Goal: Task Accomplishment & Management: Use online tool/utility

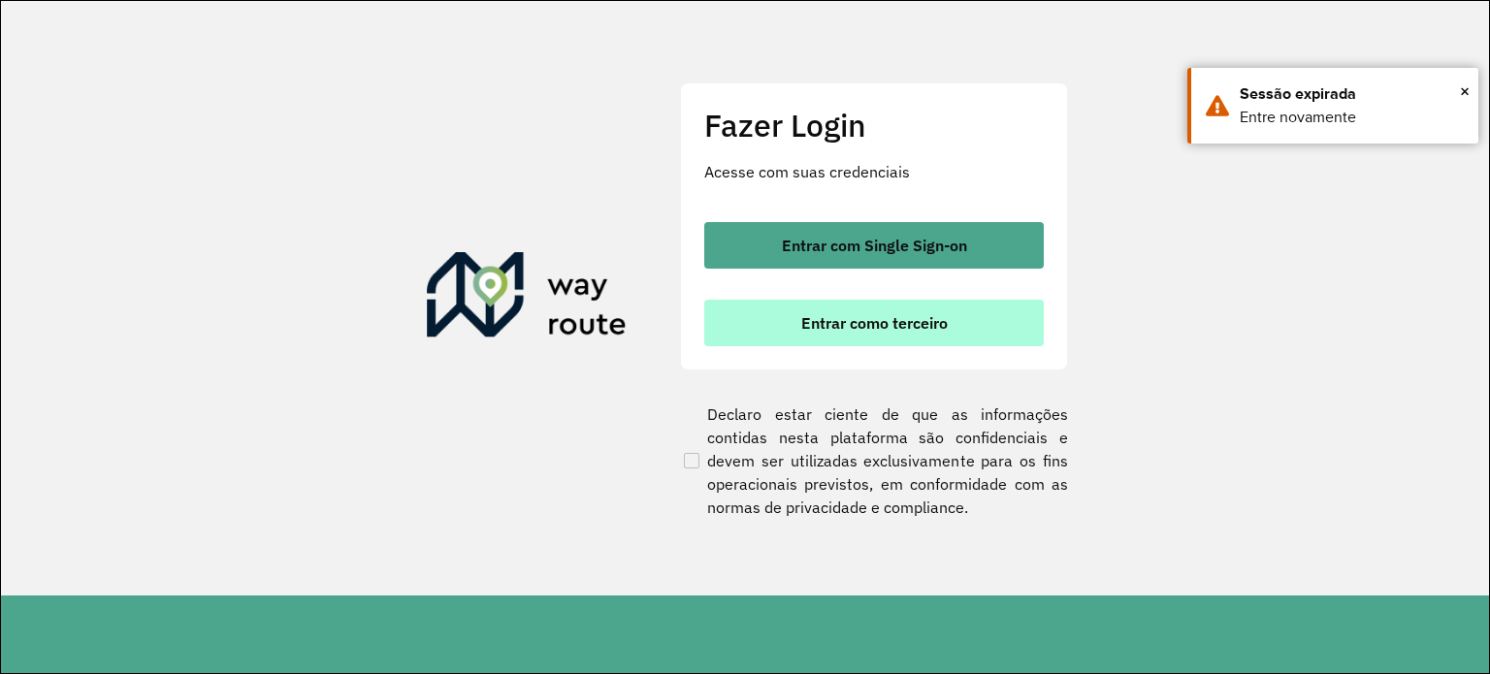
click at [933, 338] on button "Entrar como terceiro" at bounding box center [874, 323] width 340 height 47
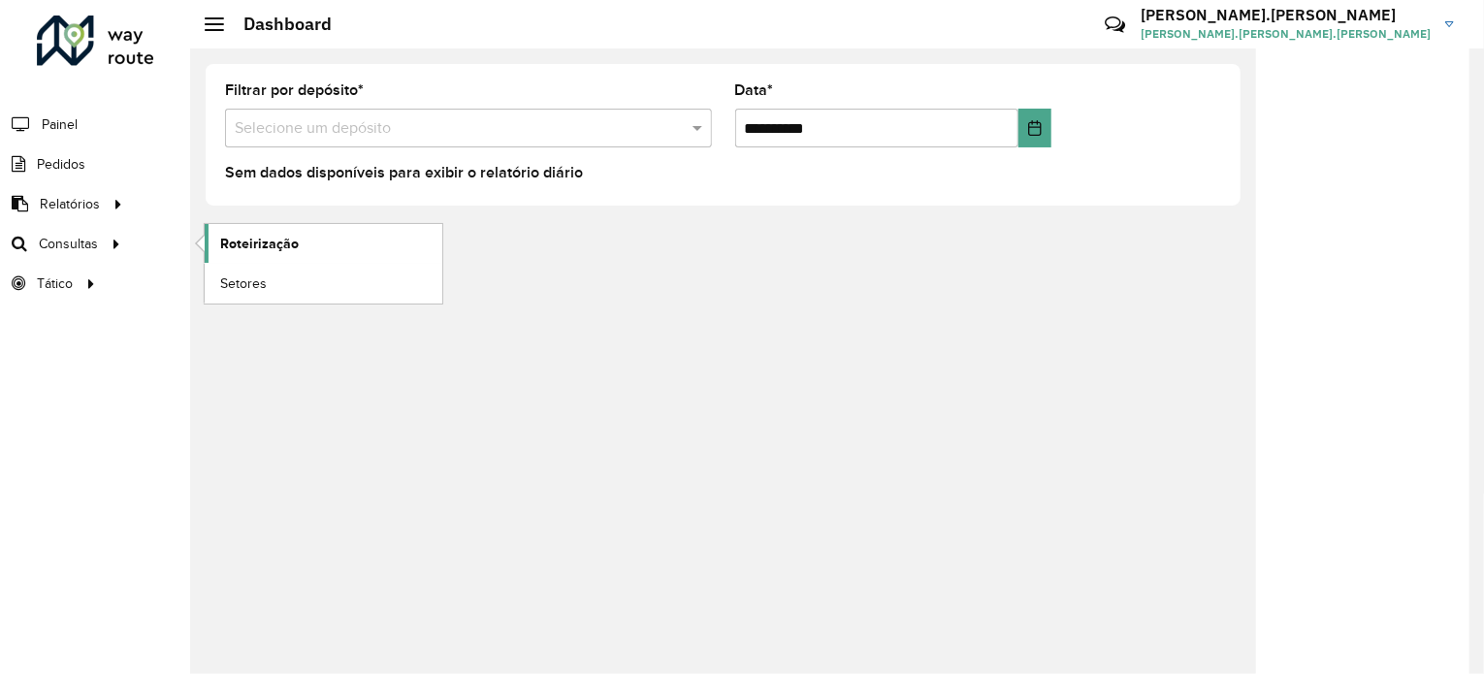
click at [209, 238] on link "Roteirização" at bounding box center [324, 243] width 238 height 39
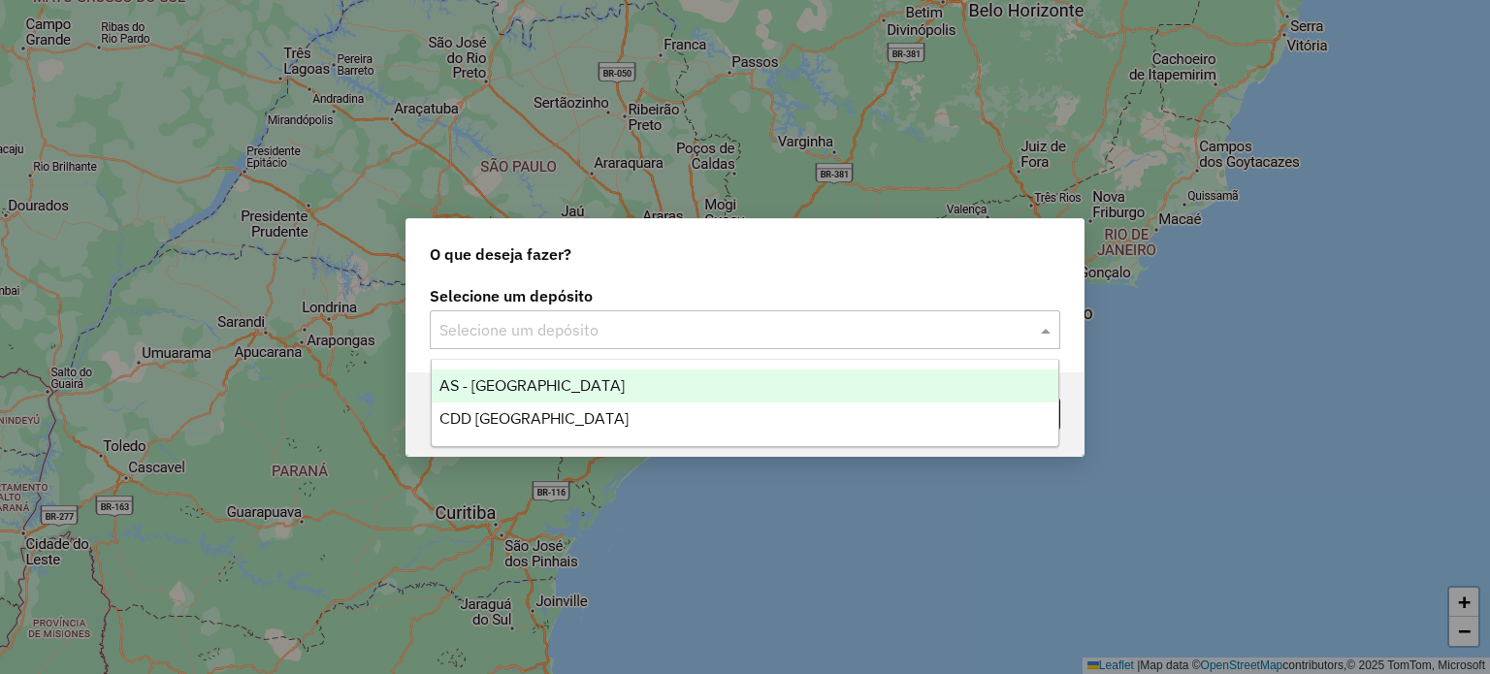
click at [784, 323] on input "text" at bounding box center [726, 330] width 572 height 23
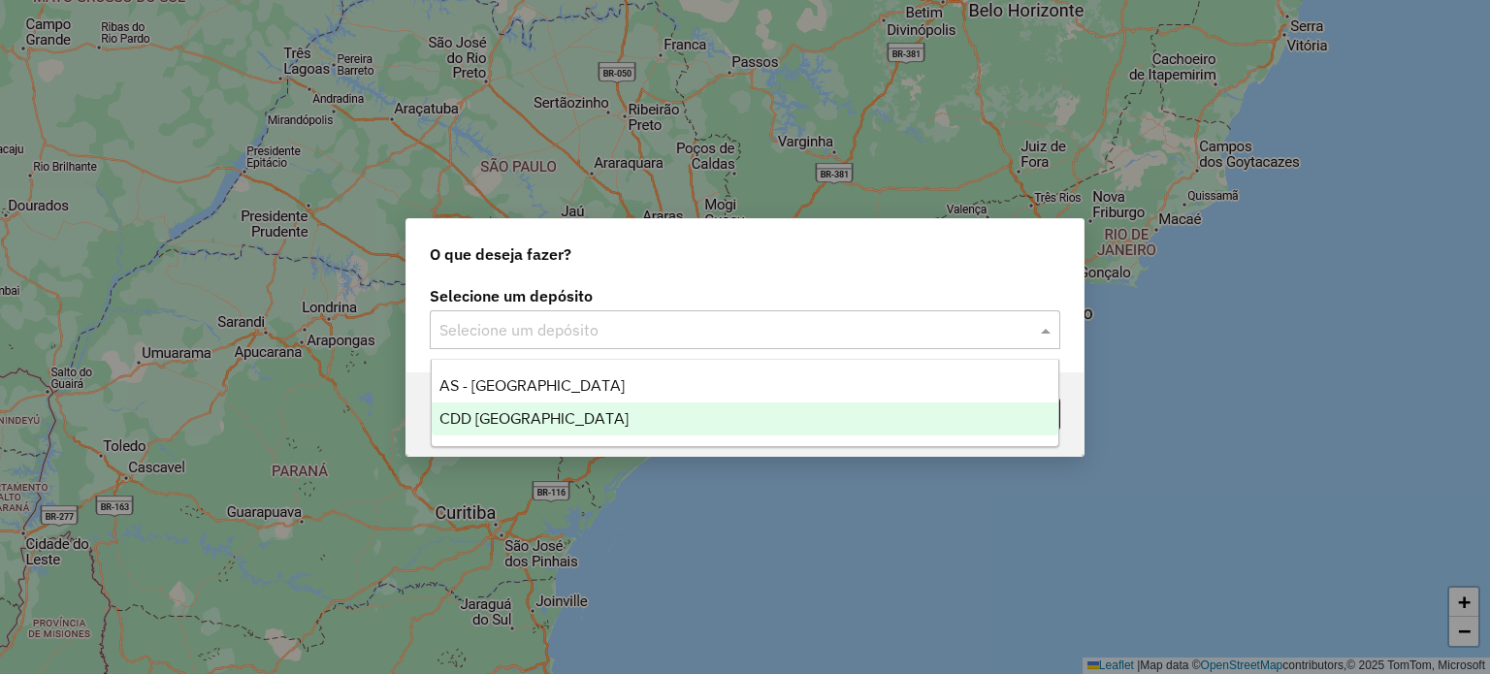
click at [758, 403] on div "CDD [GEOGRAPHIC_DATA]" at bounding box center [746, 419] width 628 height 33
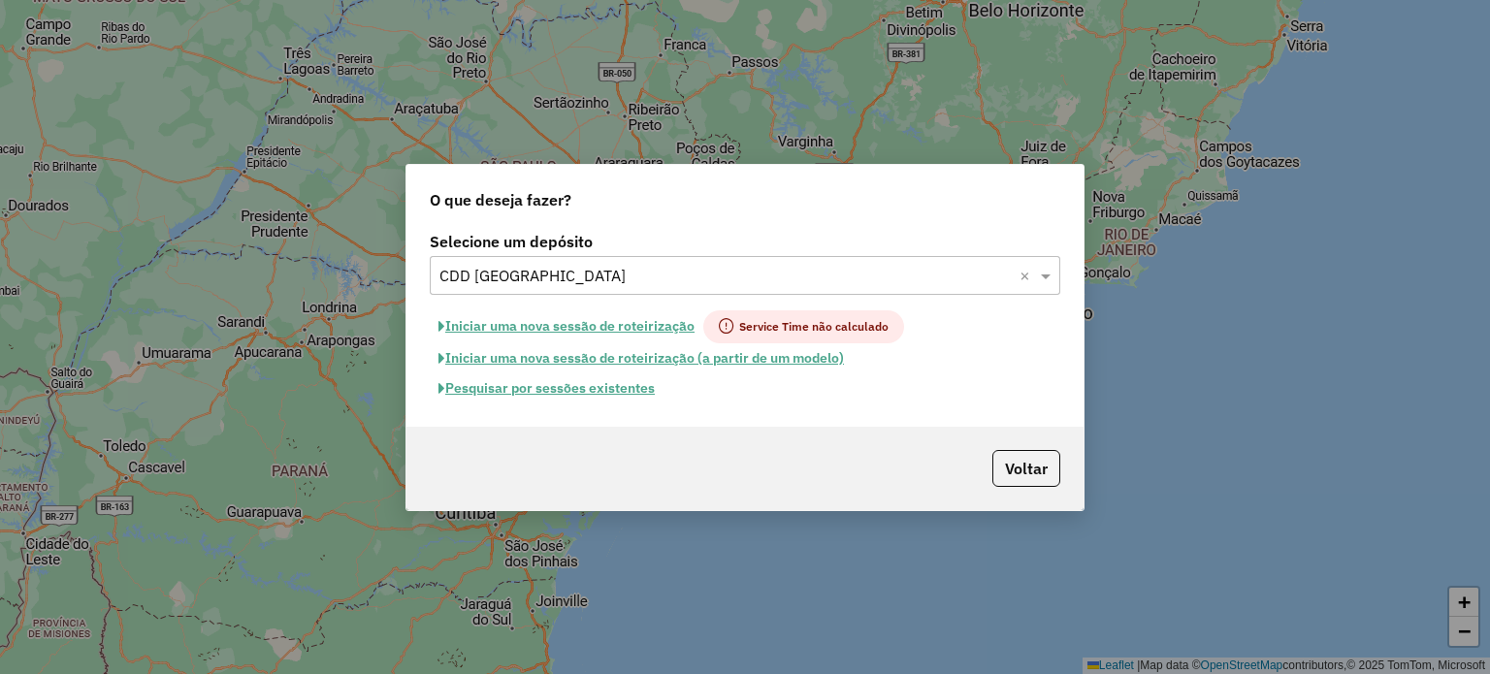
click at [642, 385] on button "Pesquisar por sessões existentes" at bounding box center [547, 389] width 234 height 30
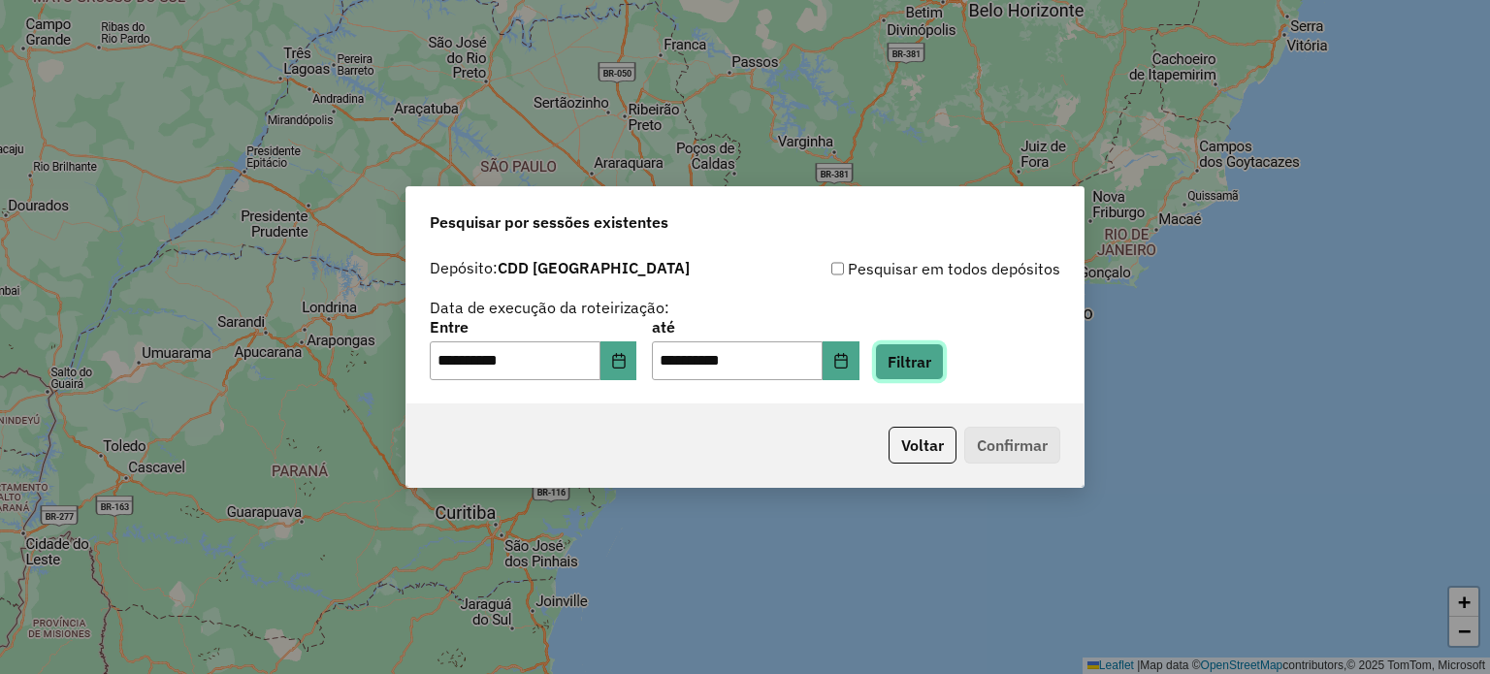
click at [944, 361] on button "Filtrar" at bounding box center [909, 361] width 69 height 37
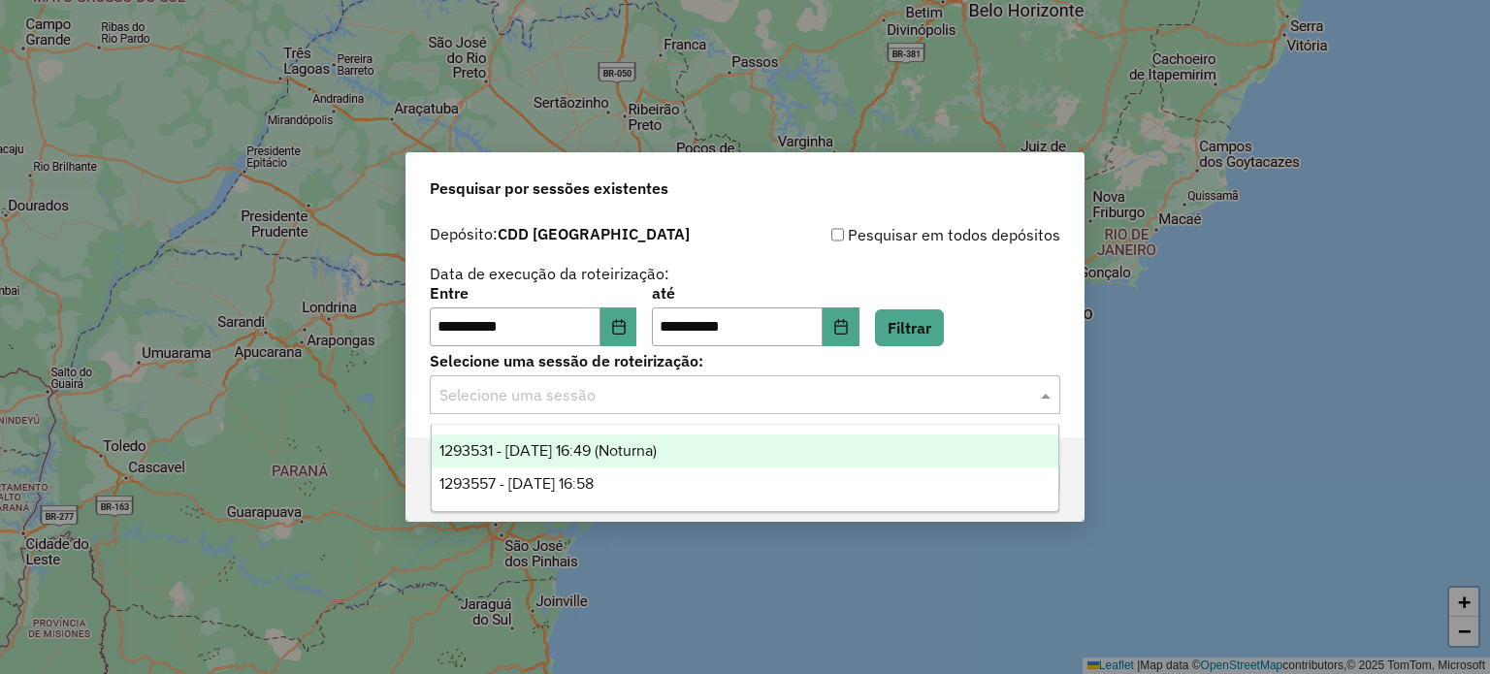
click at [797, 399] on input "text" at bounding box center [726, 395] width 572 height 23
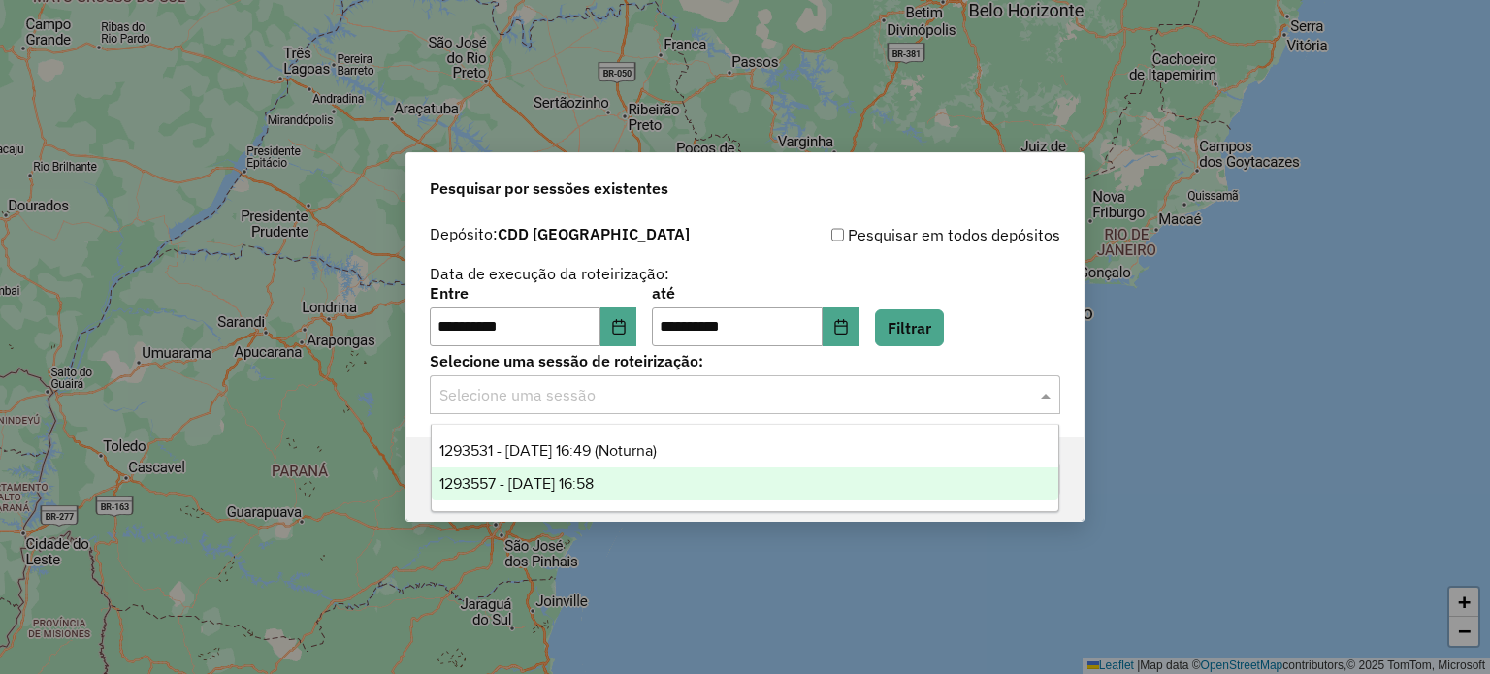
click at [799, 475] on div "1293557 - 13/10/2025 16:58" at bounding box center [746, 484] width 628 height 33
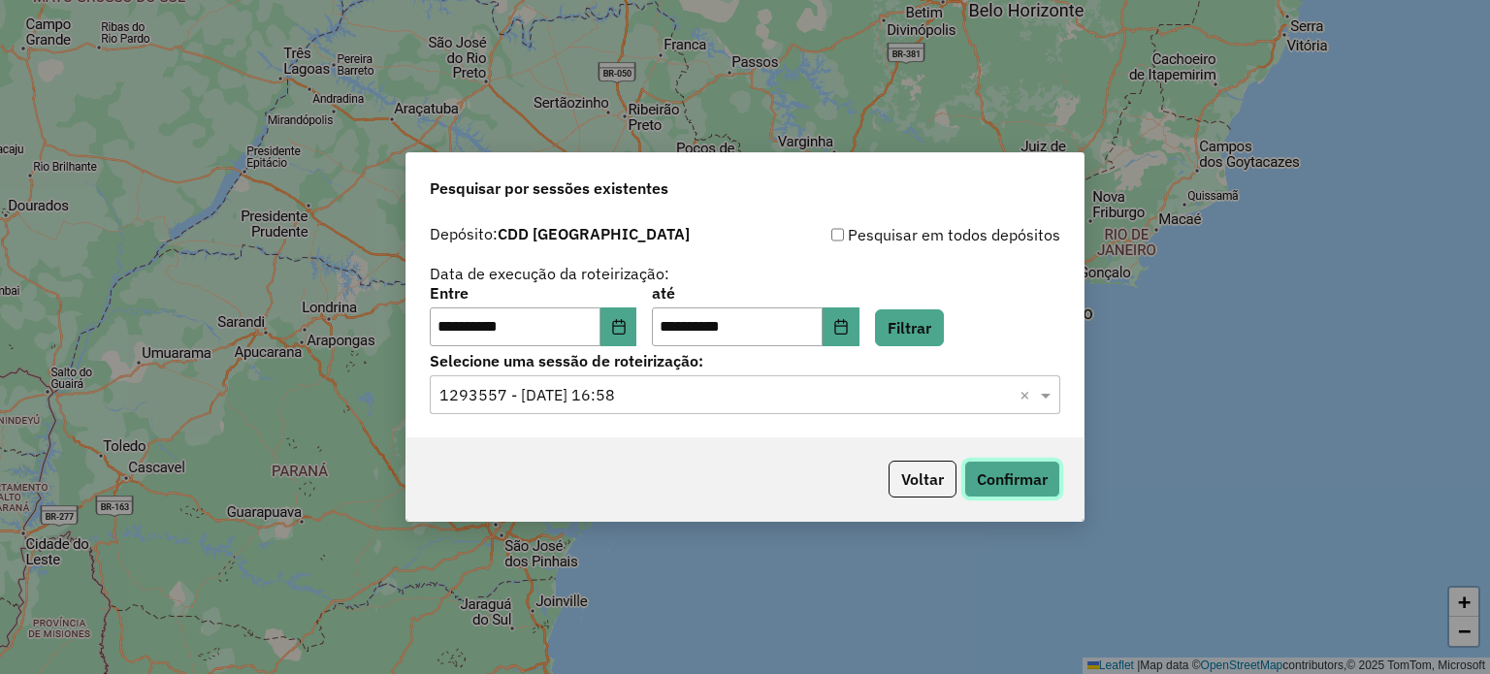
click at [1020, 475] on button "Confirmar" at bounding box center [1012, 479] width 96 height 37
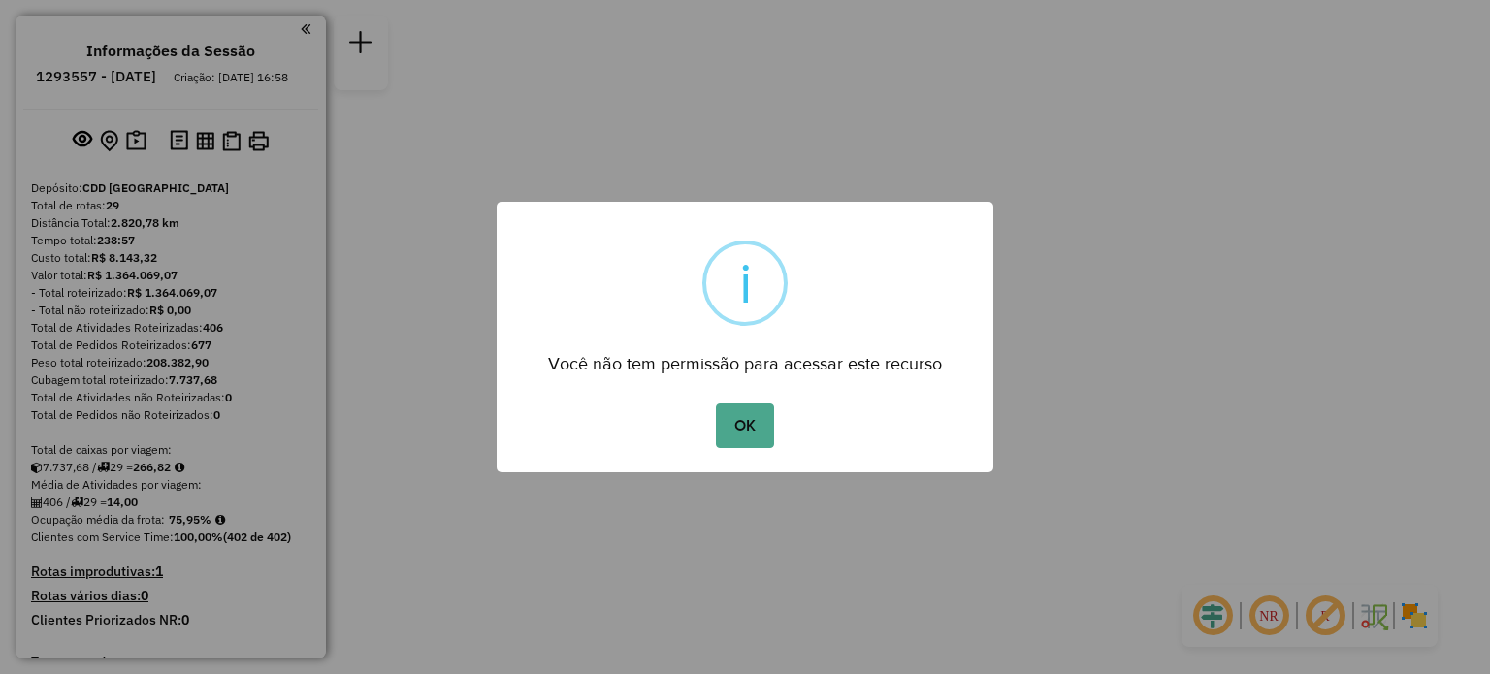
click at [716, 404] on button "OK" at bounding box center [744, 426] width 57 height 45
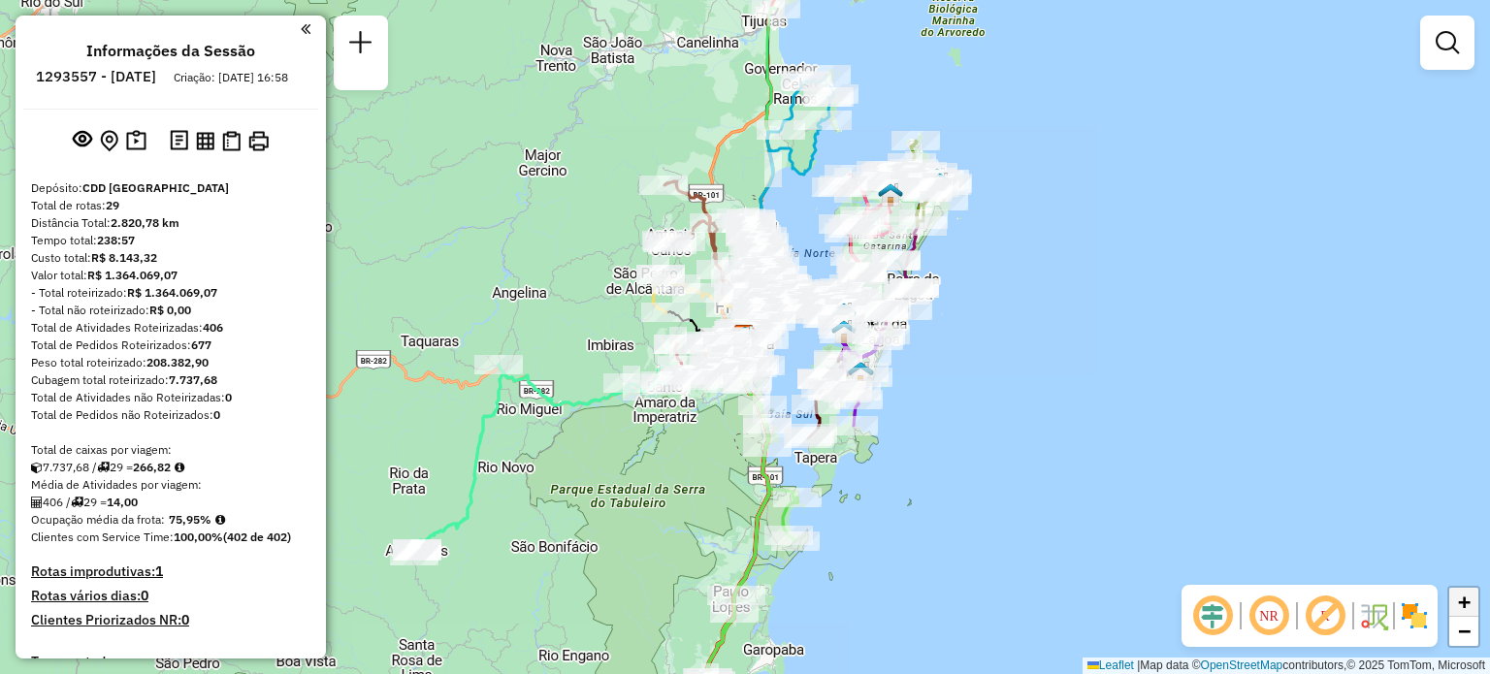
click at [1471, 597] on span "+" at bounding box center [1464, 602] width 13 height 24
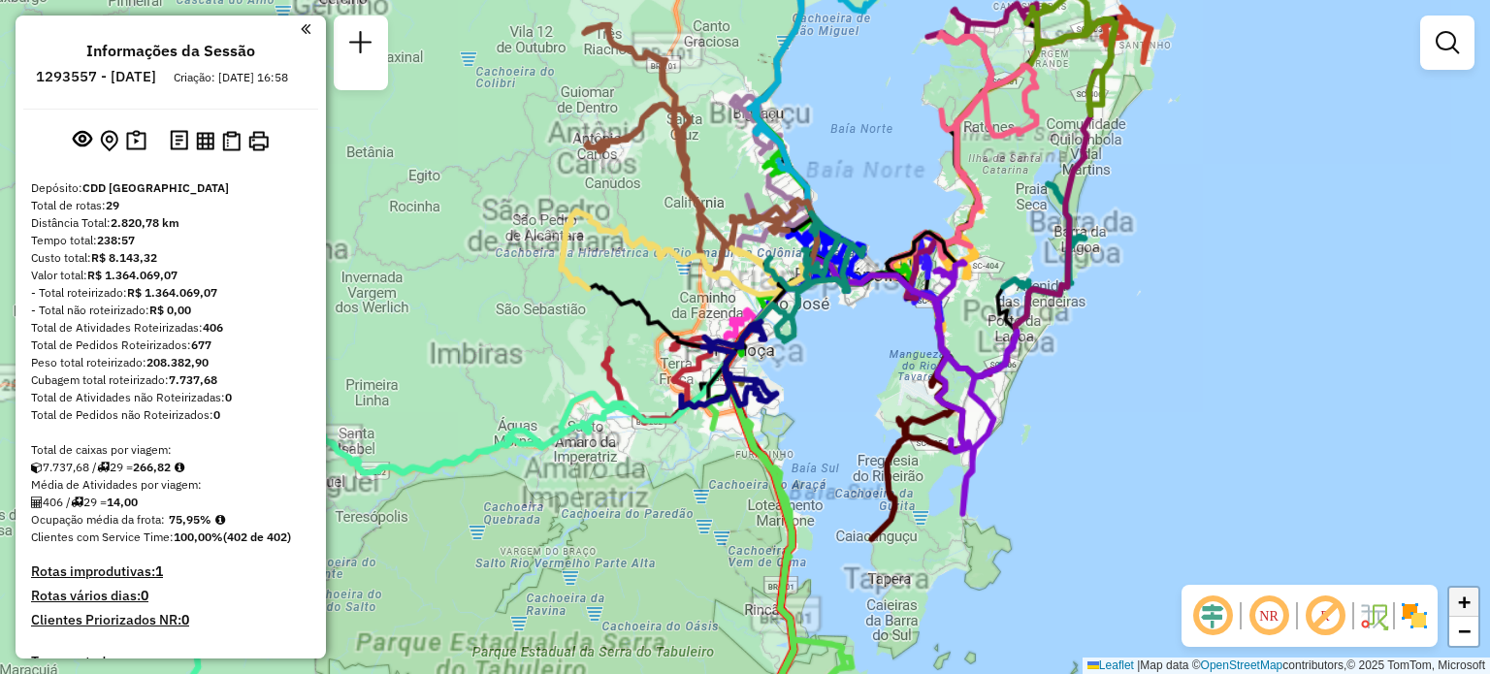
click at [1471, 597] on span "+" at bounding box center [1464, 602] width 13 height 24
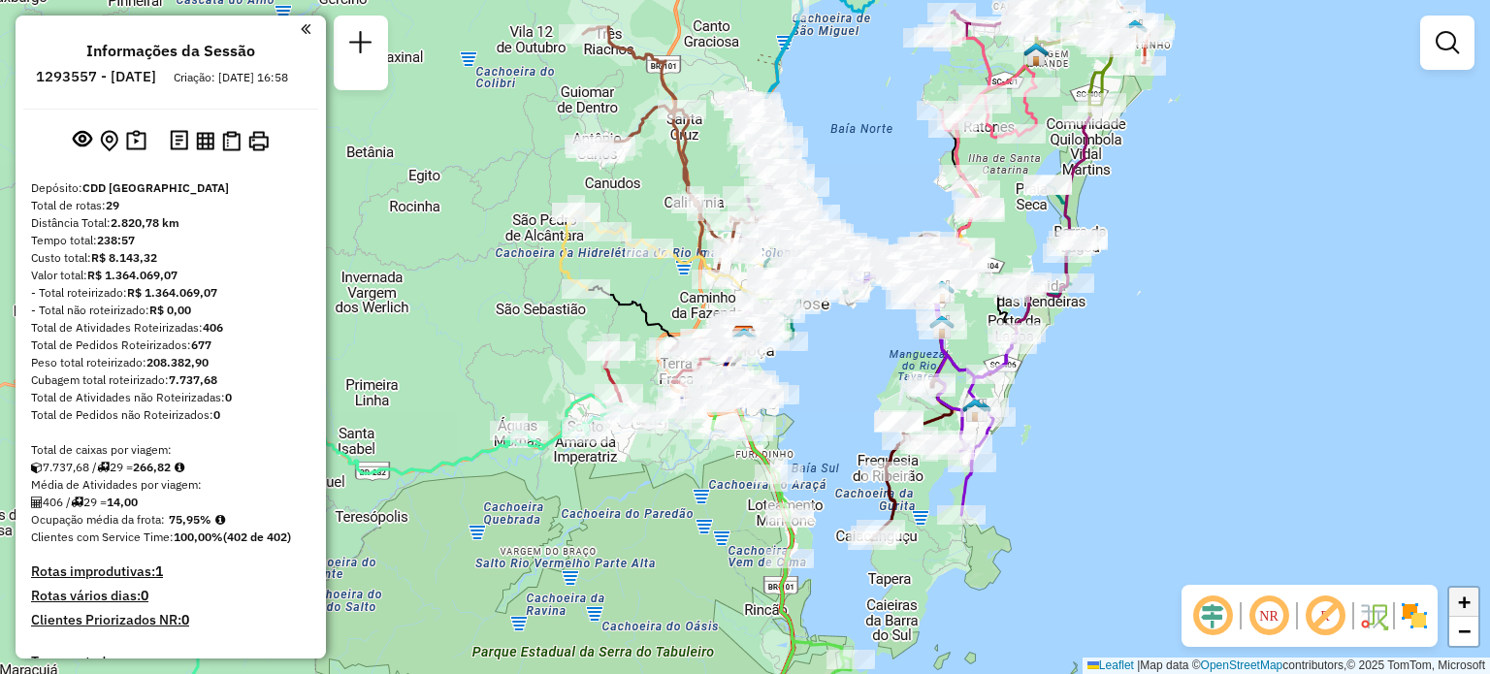
click at [1471, 597] on span "+" at bounding box center [1464, 602] width 13 height 24
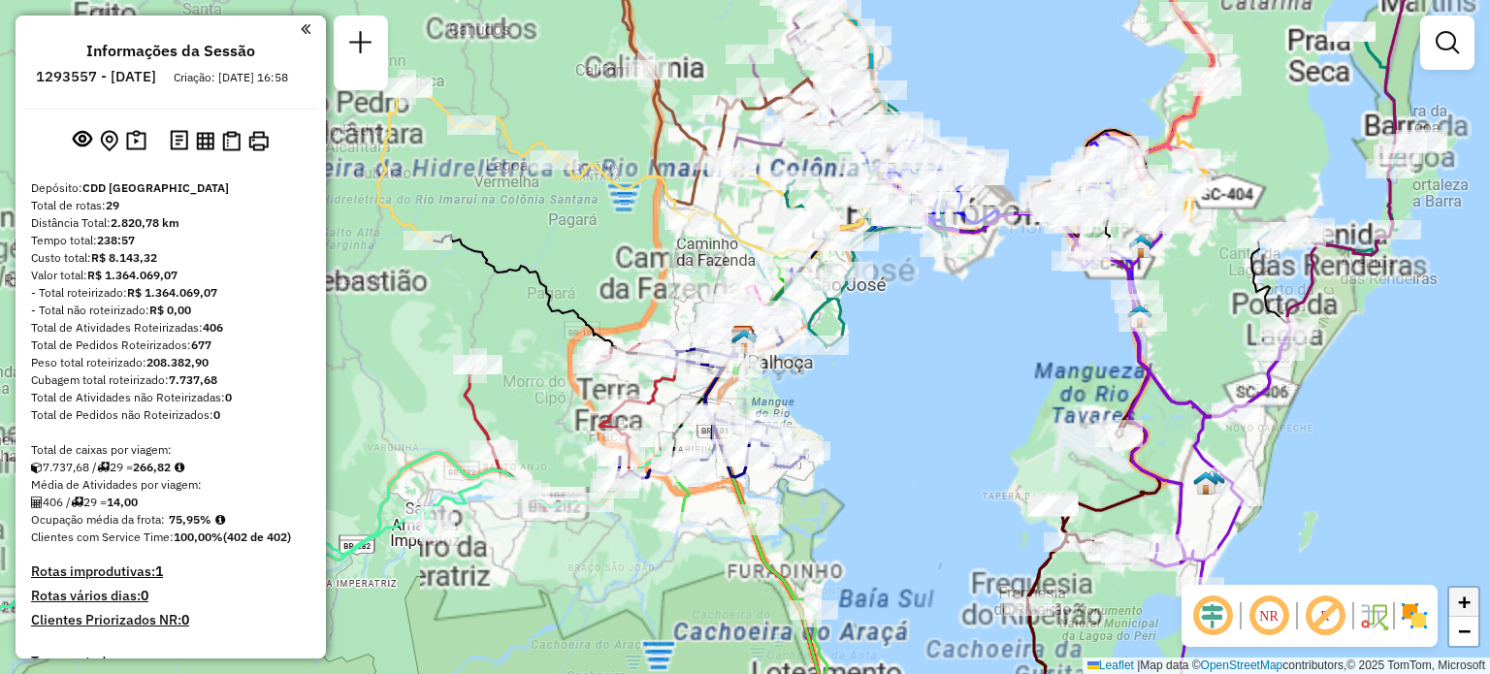
click at [1471, 597] on span "+" at bounding box center [1464, 602] width 13 height 24
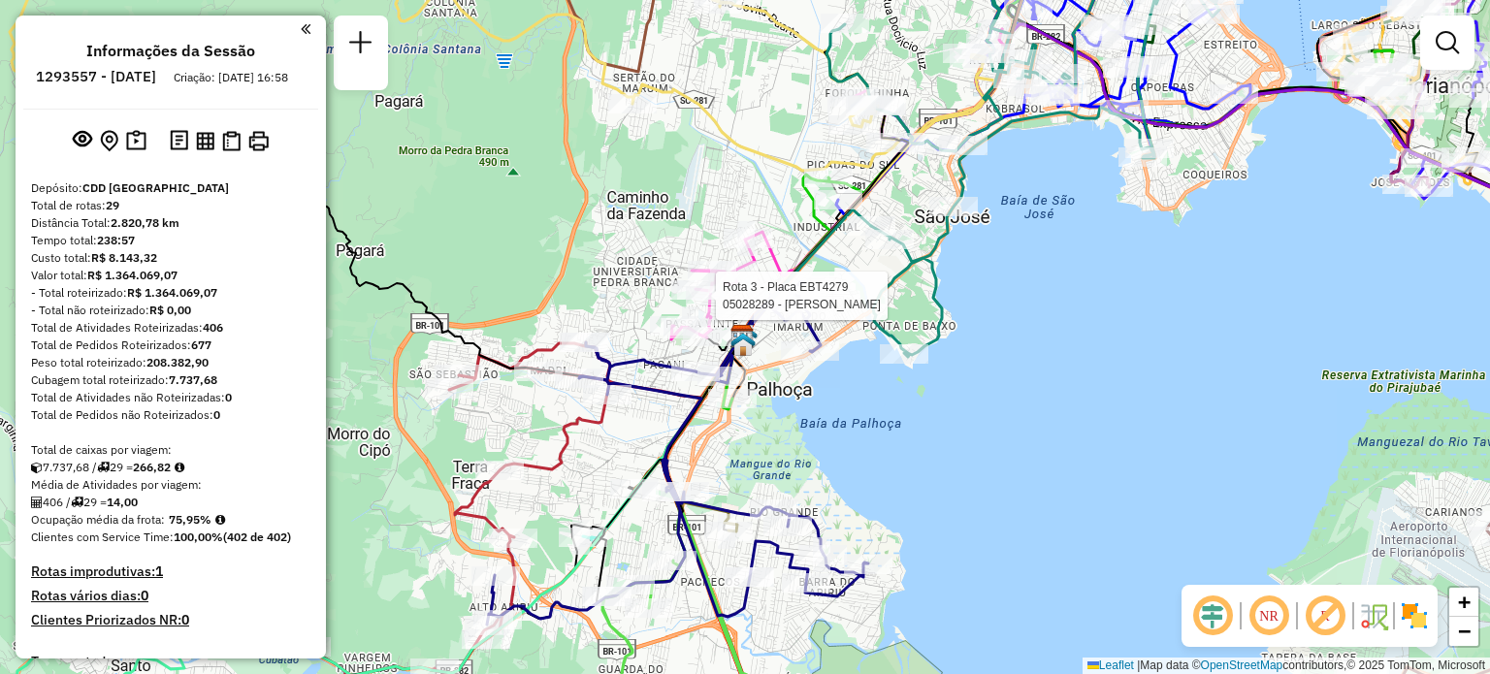
select select "**********"
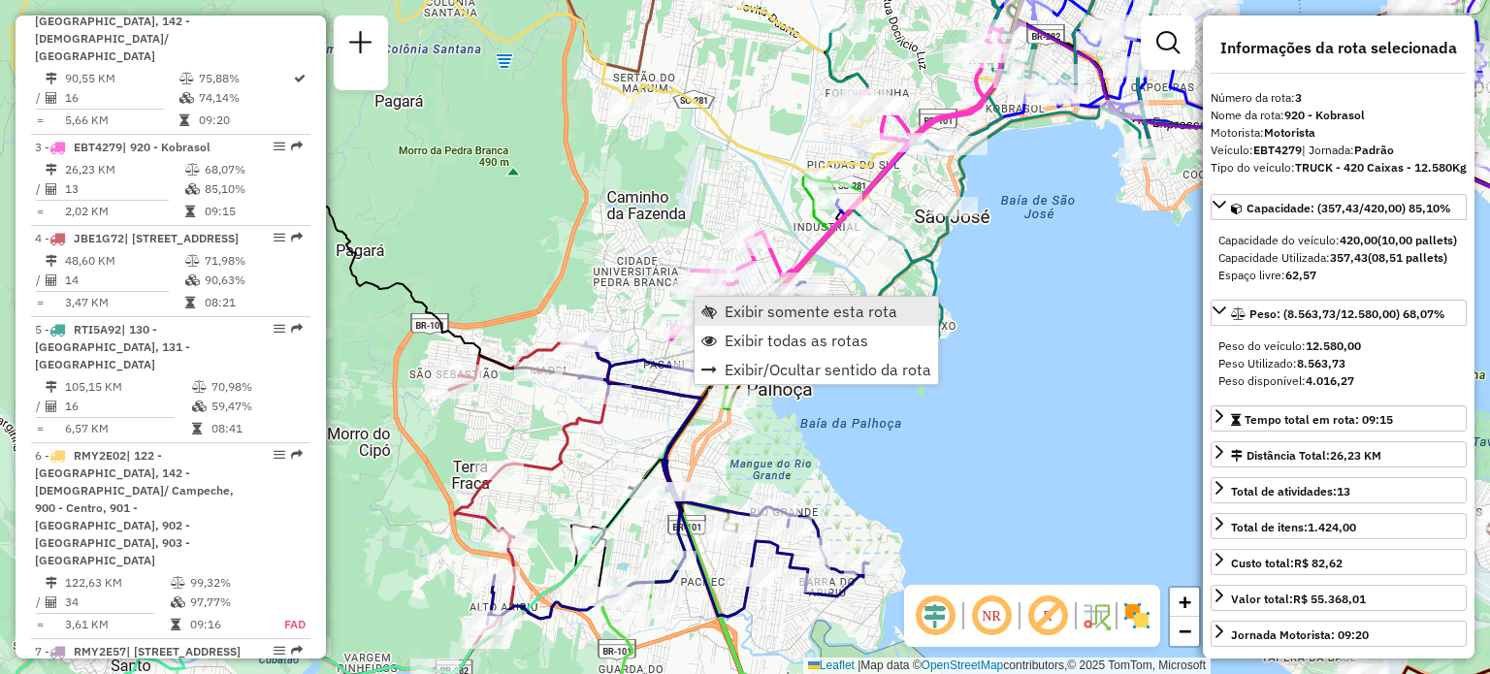
scroll to position [994, 0]
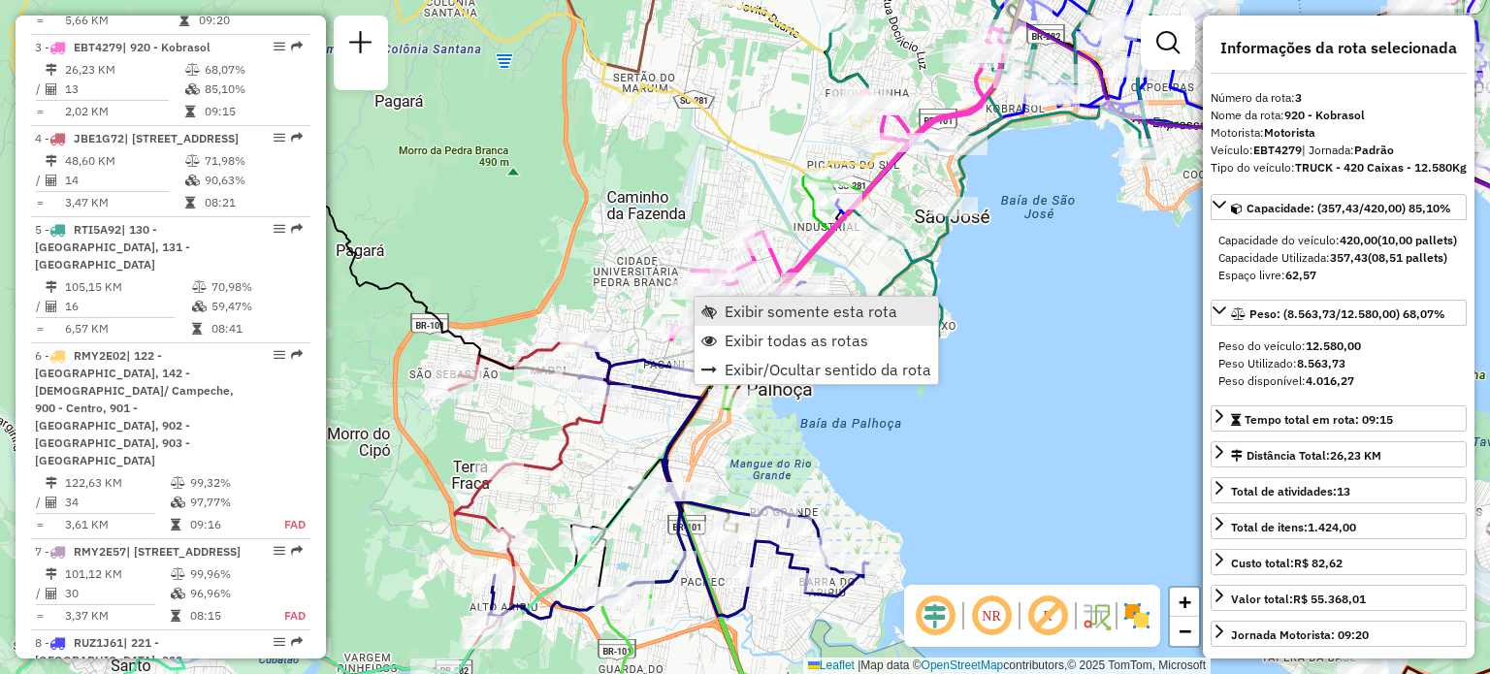
click at [728, 307] on span "Exibir somente esta rota" at bounding box center [811, 312] width 173 height 16
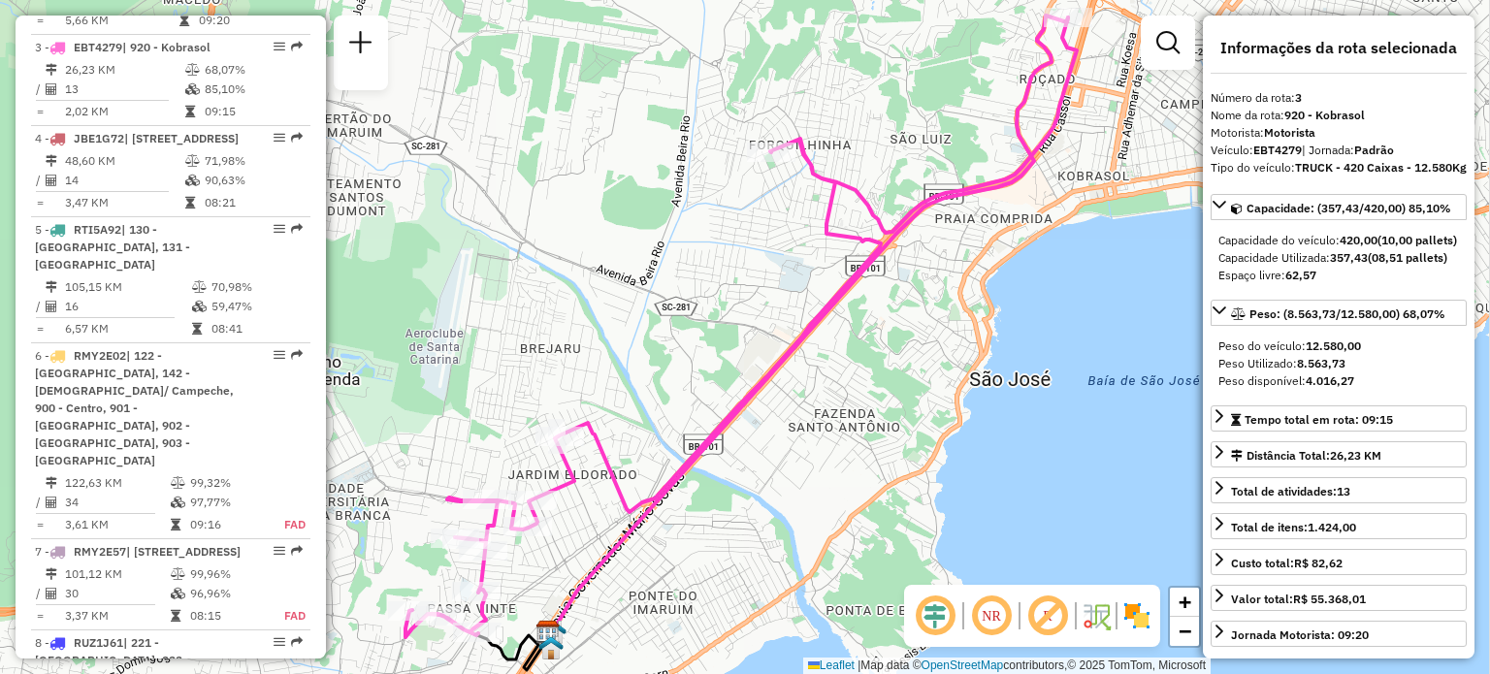
drag, startPoint x: 846, startPoint y: 91, endPoint x: 748, endPoint y: 251, distance: 187.7
click at [748, 251] on div "Janela de atendimento Grade de atendimento Capacidade Transportadoras Veículos …" at bounding box center [745, 337] width 1490 height 674
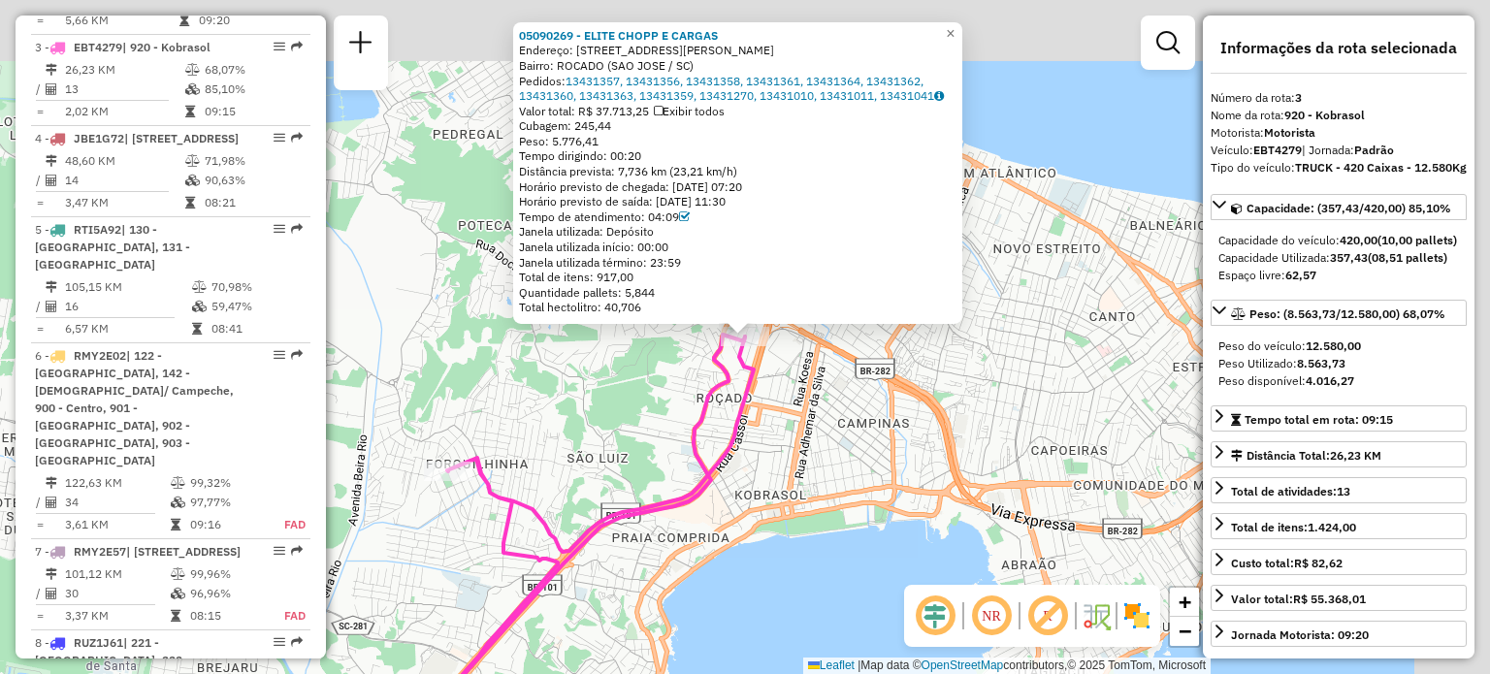
click at [693, 420] on icon at bounding box center [575, 539] width 342 height 408
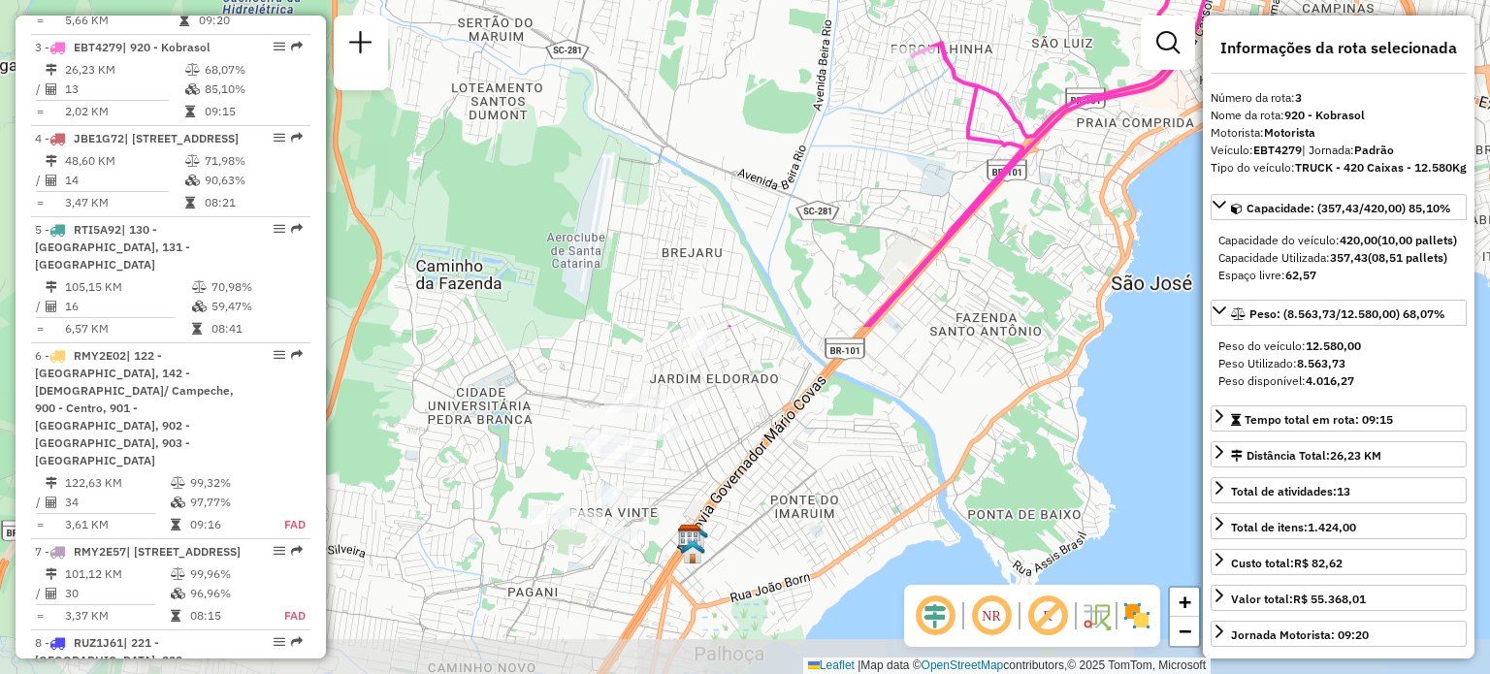
drag, startPoint x: 523, startPoint y: 507, endPoint x: 988, endPoint y: 92, distance: 623.2
click at [988, 92] on icon at bounding box center [974, 124] width 489 height 406
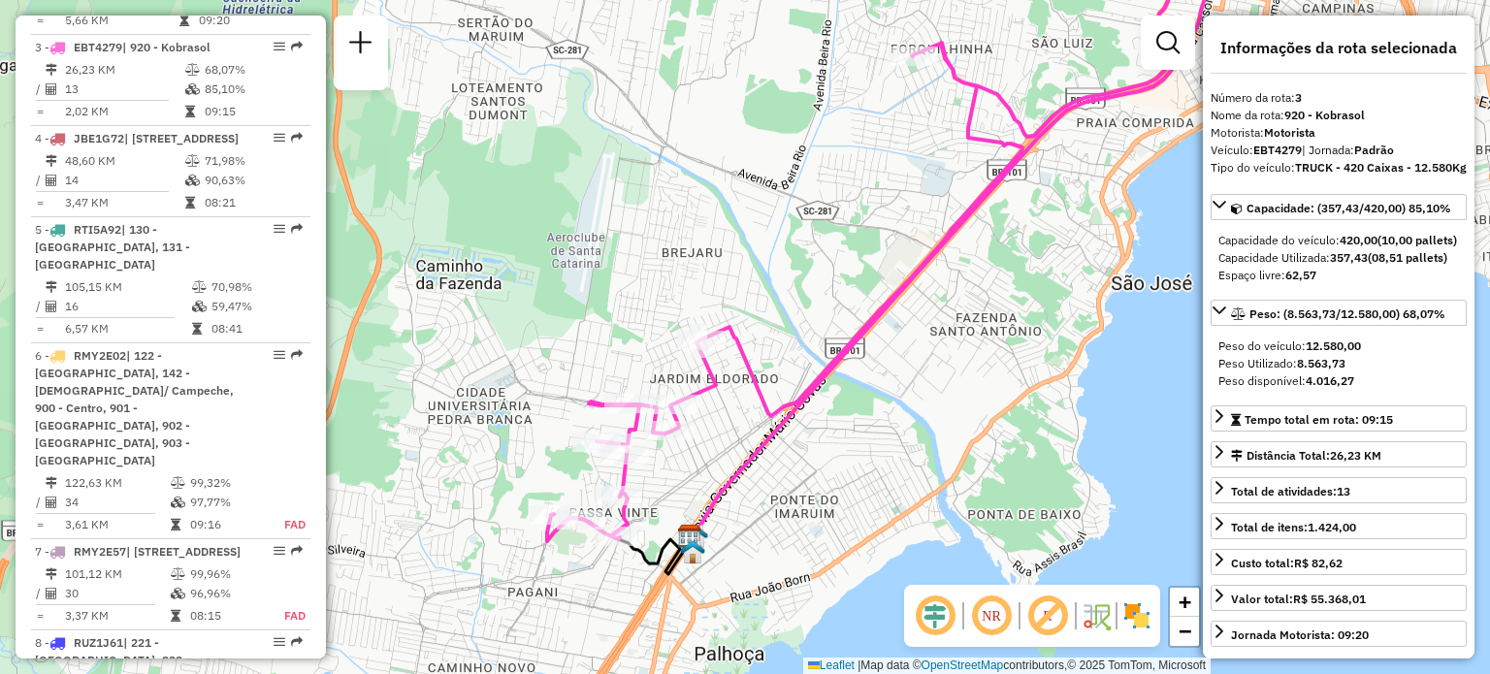
drag, startPoint x: 668, startPoint y: 414, endPoint x: 652, endPoint y: 419, distance: 17.2
click at [679, 465] on link "Exibir todas as rotas" at bounding box center [776, 464] width 244 height 29
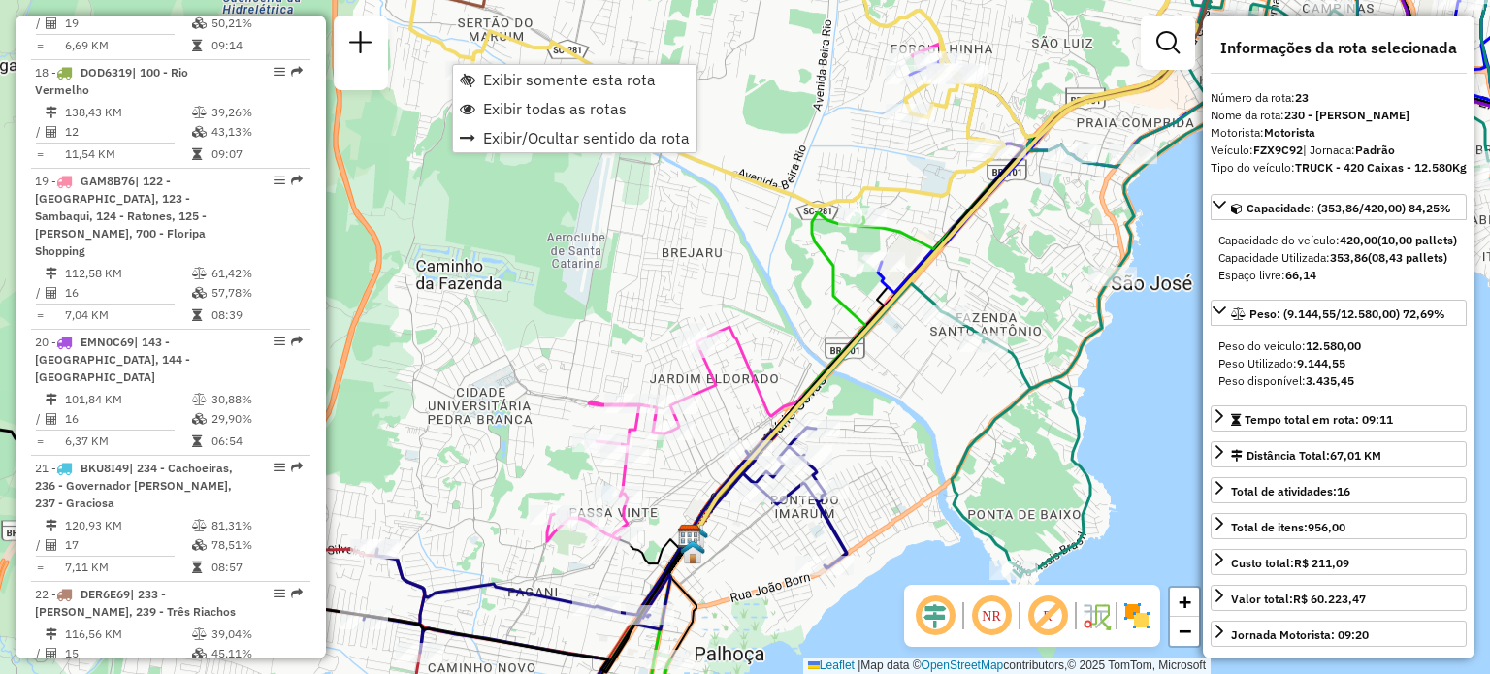
scroll to position [3251, 0]
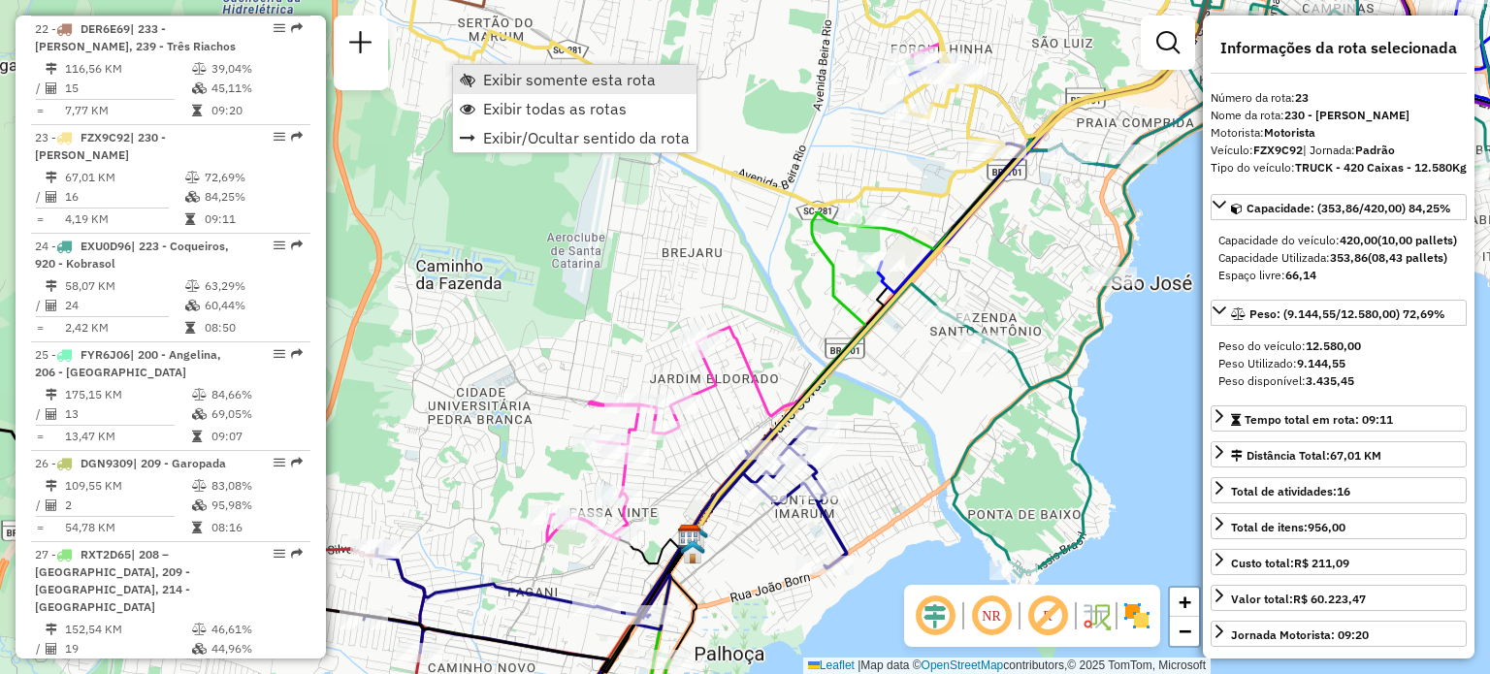
click at [489, 77] on span "Exibir somente esta rota" at bounding box center [569, 80] width 173 height 16
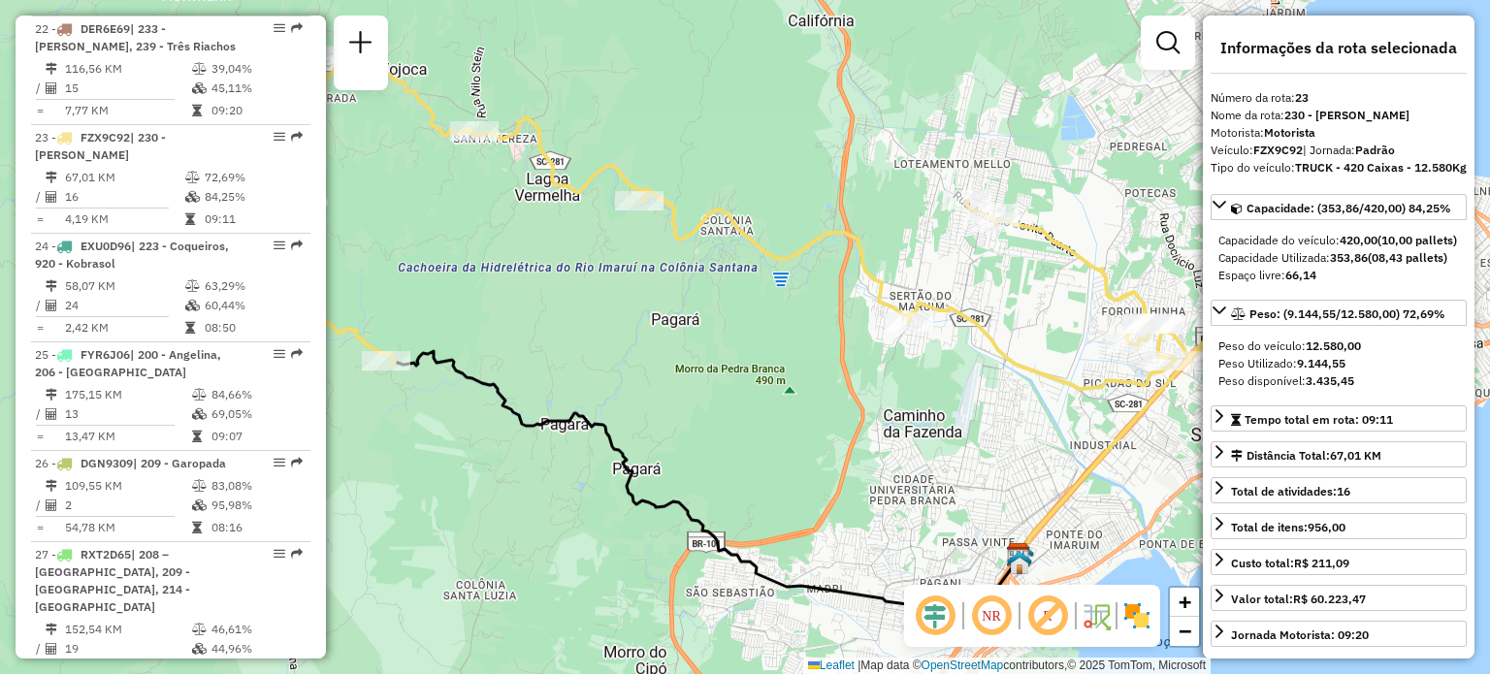
drag, startPoint x: 449, startPoint y: 221, endPoint x: 600, endPoint y: 266, distance: 156.9
click at [600, 266] on div "Janela de atendimento Grade de atendimento Capacidade Transportadoras Veículos …" at bounding box center [745, 337] width 1490 height 674
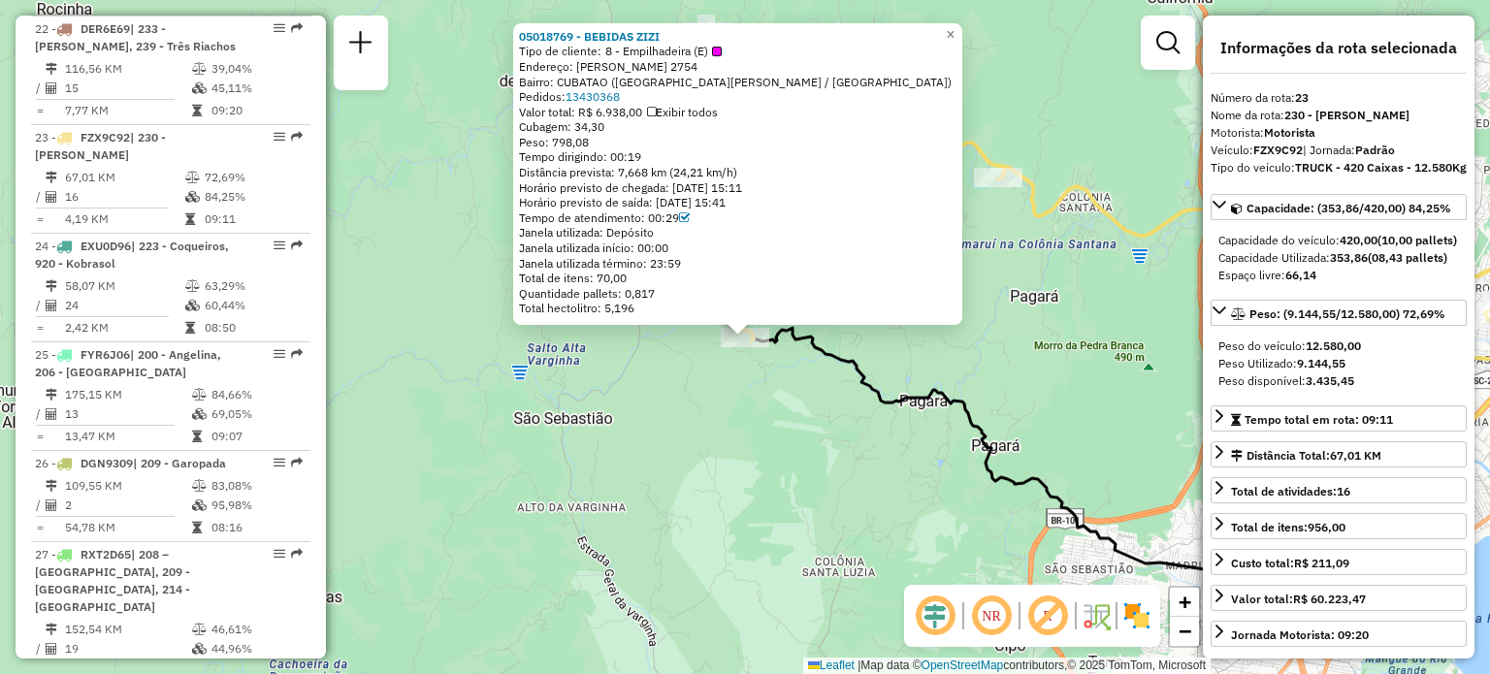
click at [534, 354] on div "05018769 - BEBIDAS ZIZI Tipo de cliente: 8 - Empilhadeira (E) Endereço: BERTOLD…" at bounding box center [745, 337] width 1490 height 674
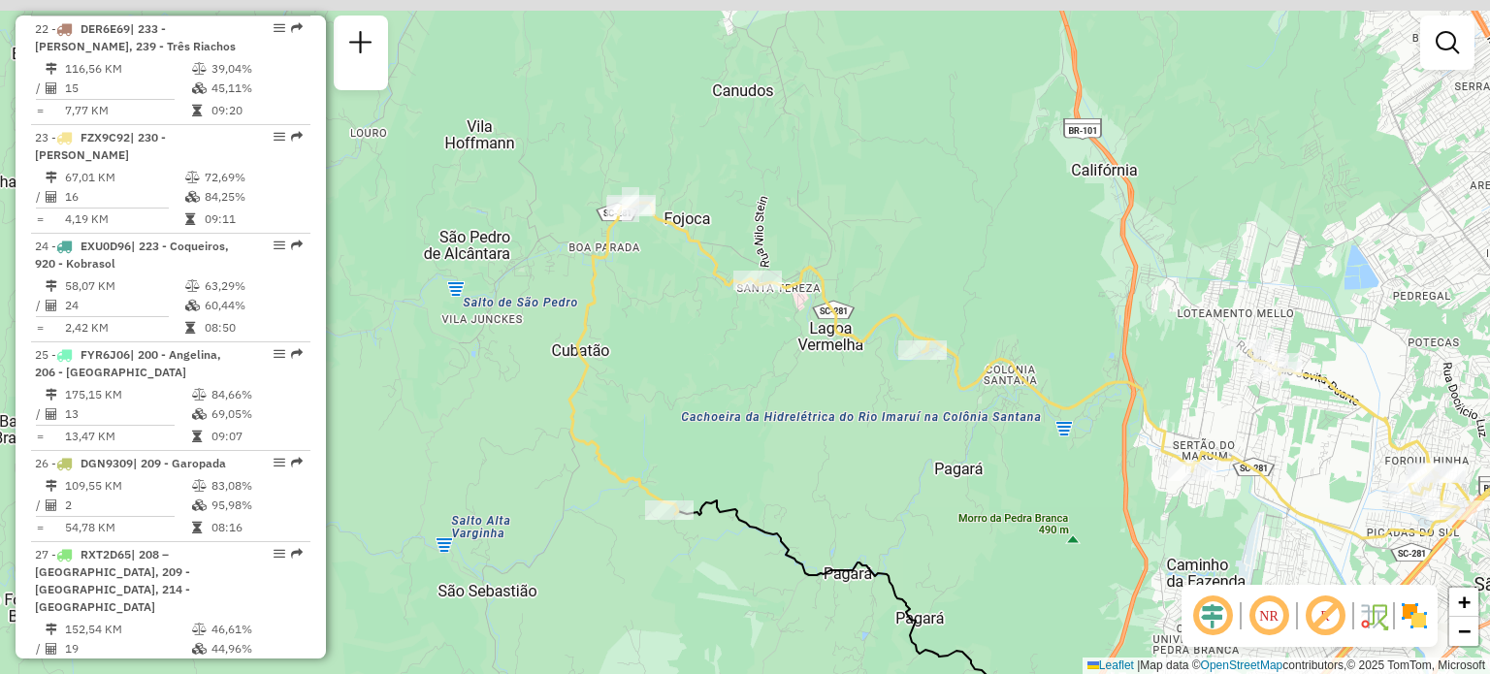
drag, startPoint x: 757, startPoint y: 73, endPoint x: 675, endPoint y: 248, distance: 193.6
click at [675, 248] on icon at bounding box center [1063, 371] width 986 height 336
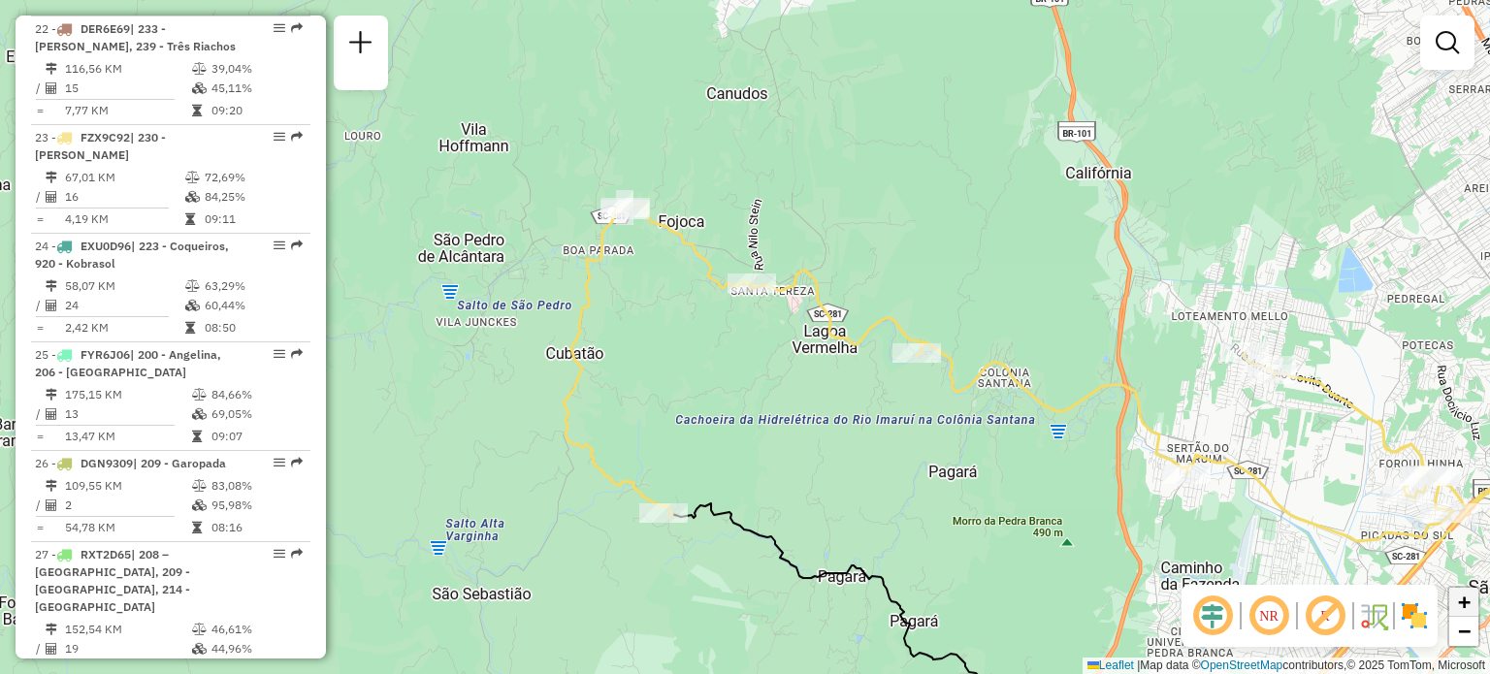
click at [1455, 595] on link "+" at bounding box center [1464, 602] width 29 height 29
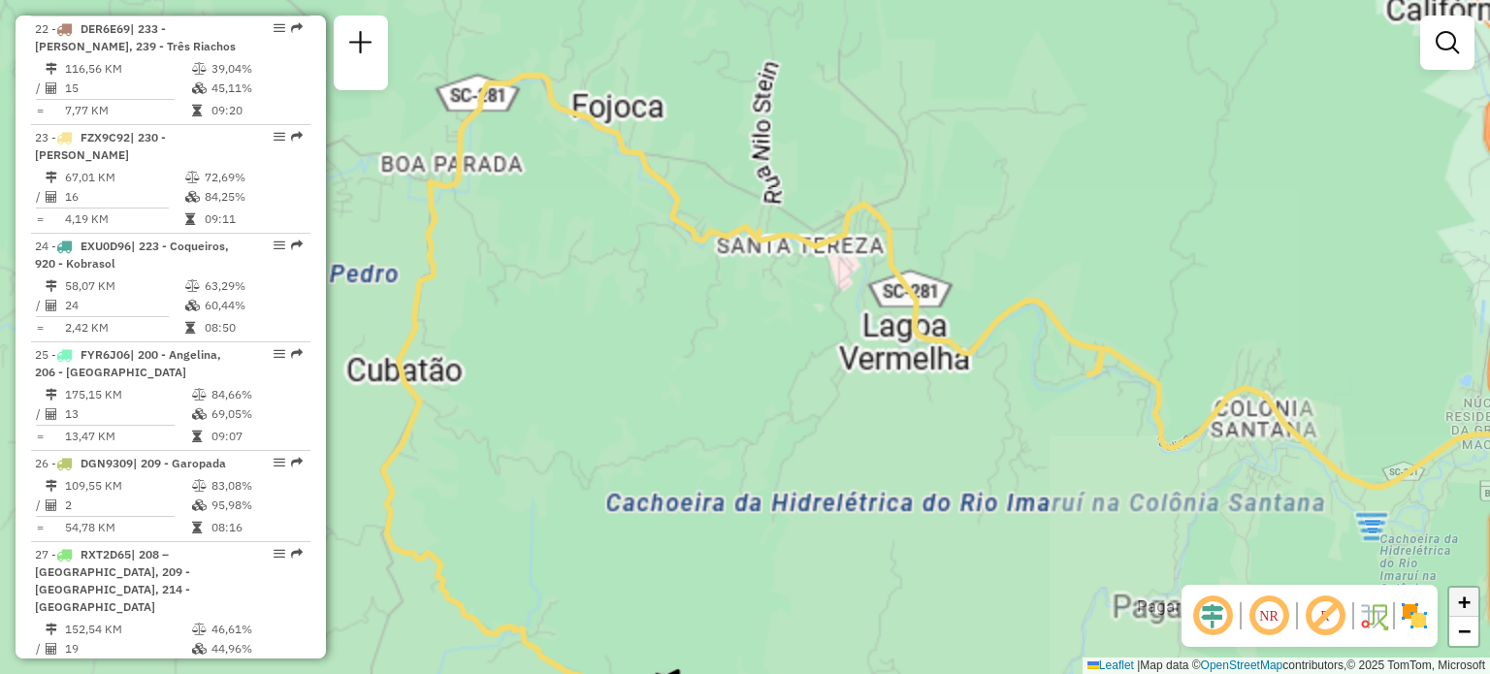
click at [1455, 595] on link "+" at bounding box center [1464, 602] width 29 height 29
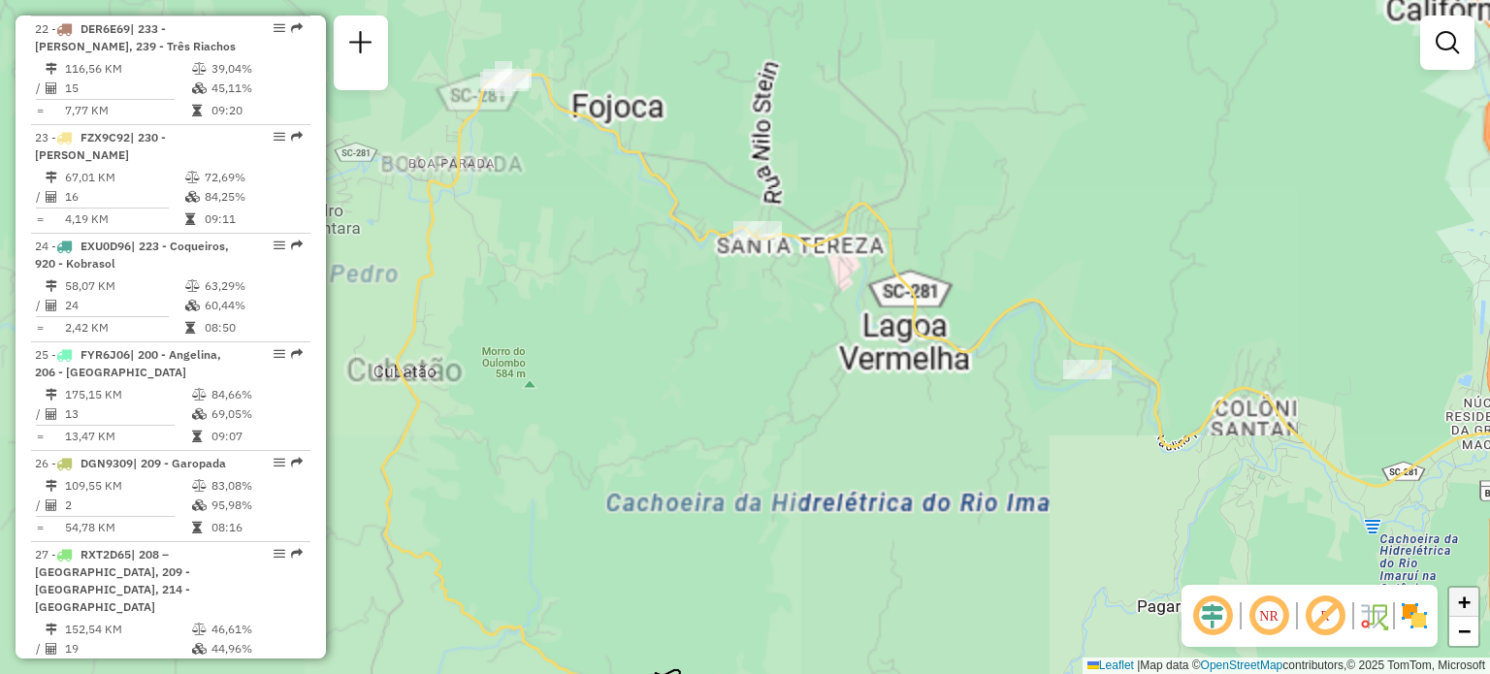
click at [1455, 595] on link "+" at bounding box center [1464, 602] width 29 height 29
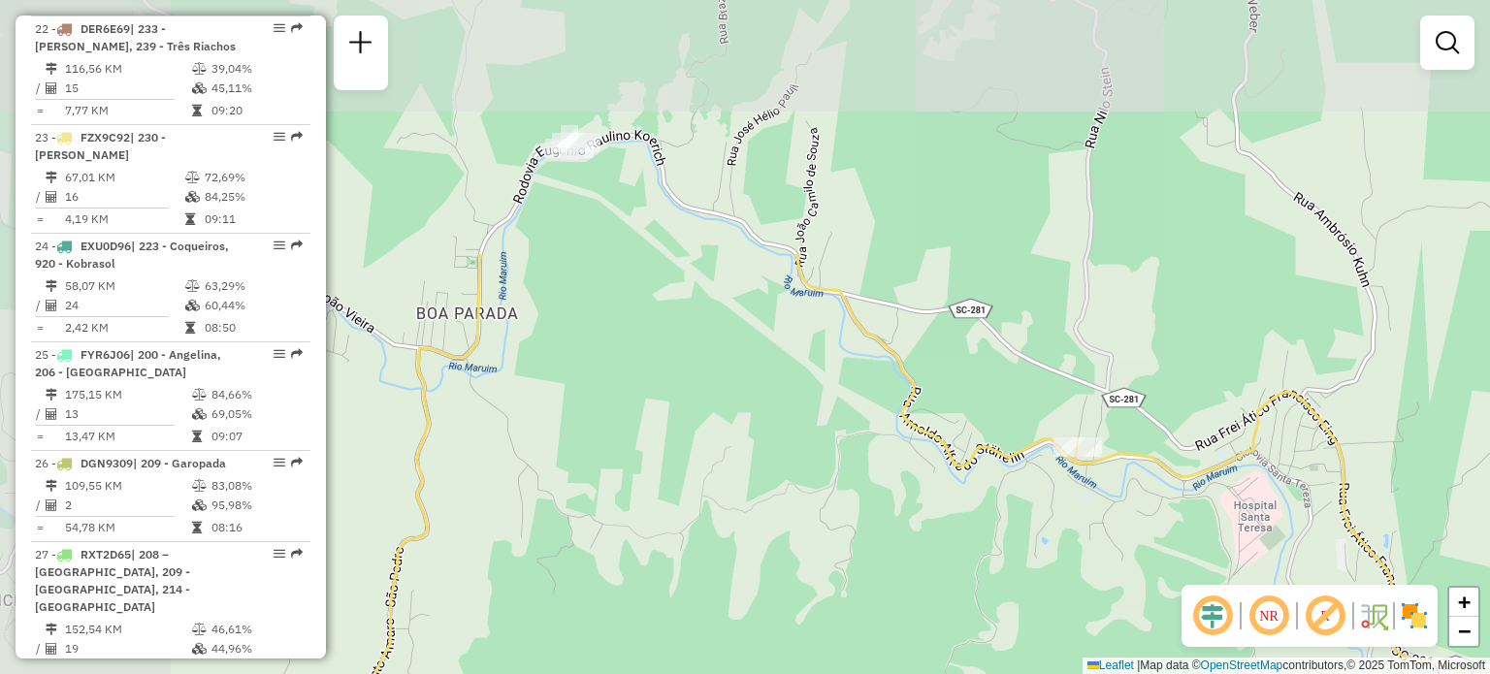
drag, startPoint x: 815, startPoint y: 263, endPoint x: 1122, endPoint y: 585, distance: 444.7
click at [1122, 585] on div "Janela de atendimento Grade de atendimento Capacidade Transportadoras Veículos …" at bounding box center [745, 337] width 1490 height 674
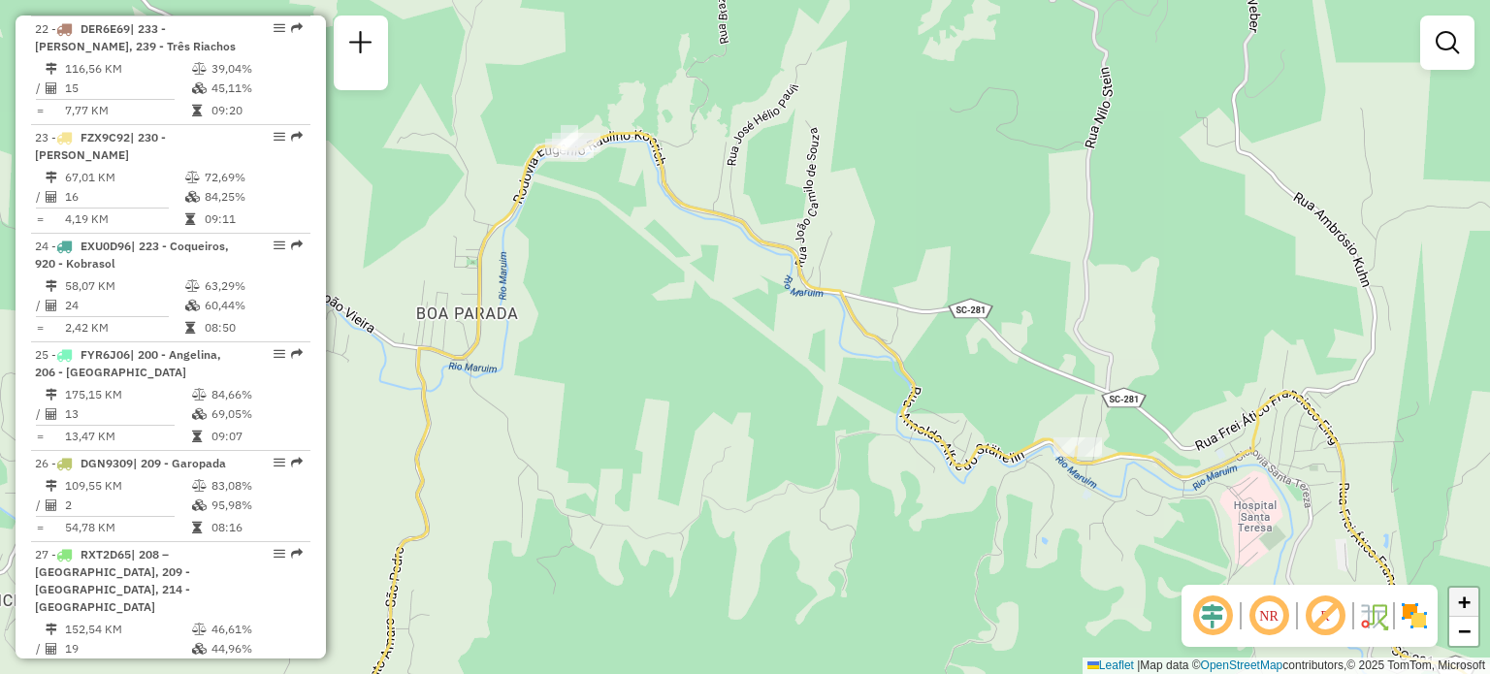
click at [1464, 594] on span "+" at bounding box center [1464, 602] width 13 height 24
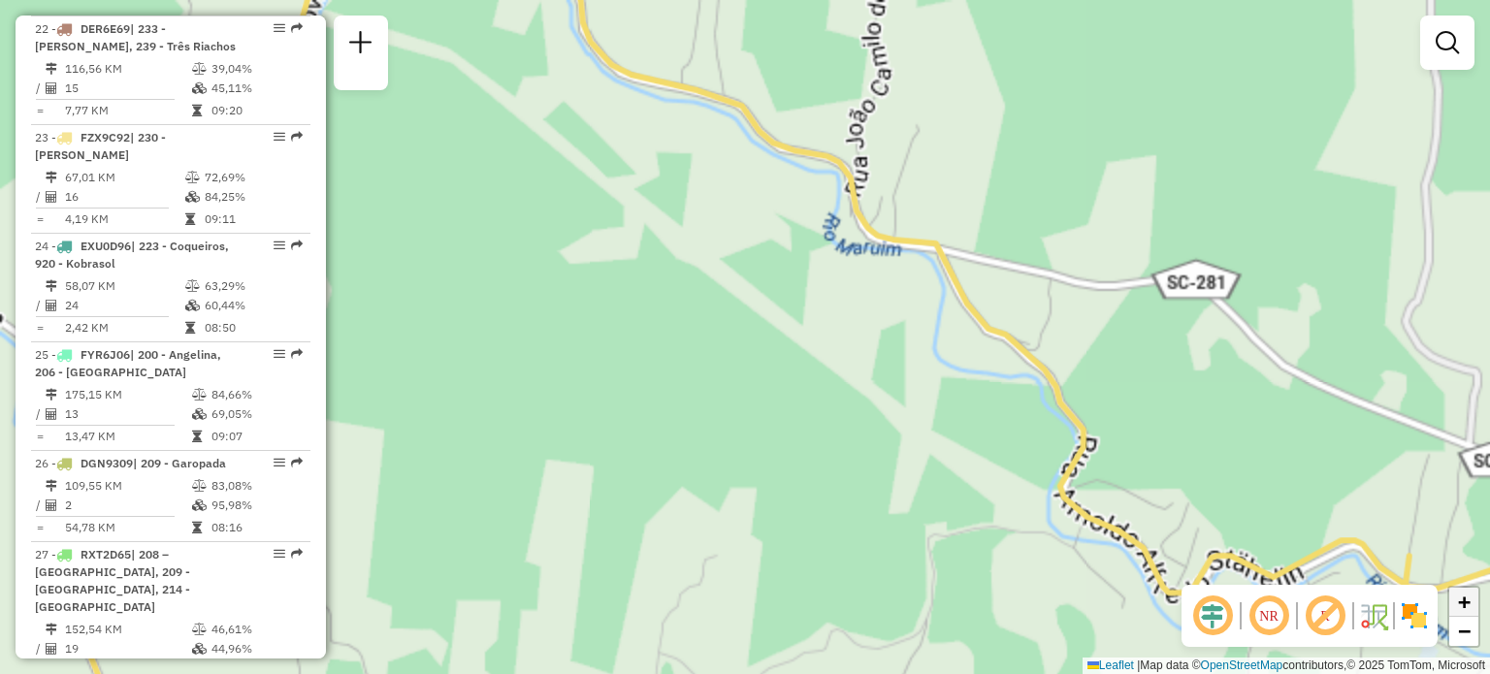
click at [1464, 594] on span "+" at bounding box center [1464, 602] width 13 height 24
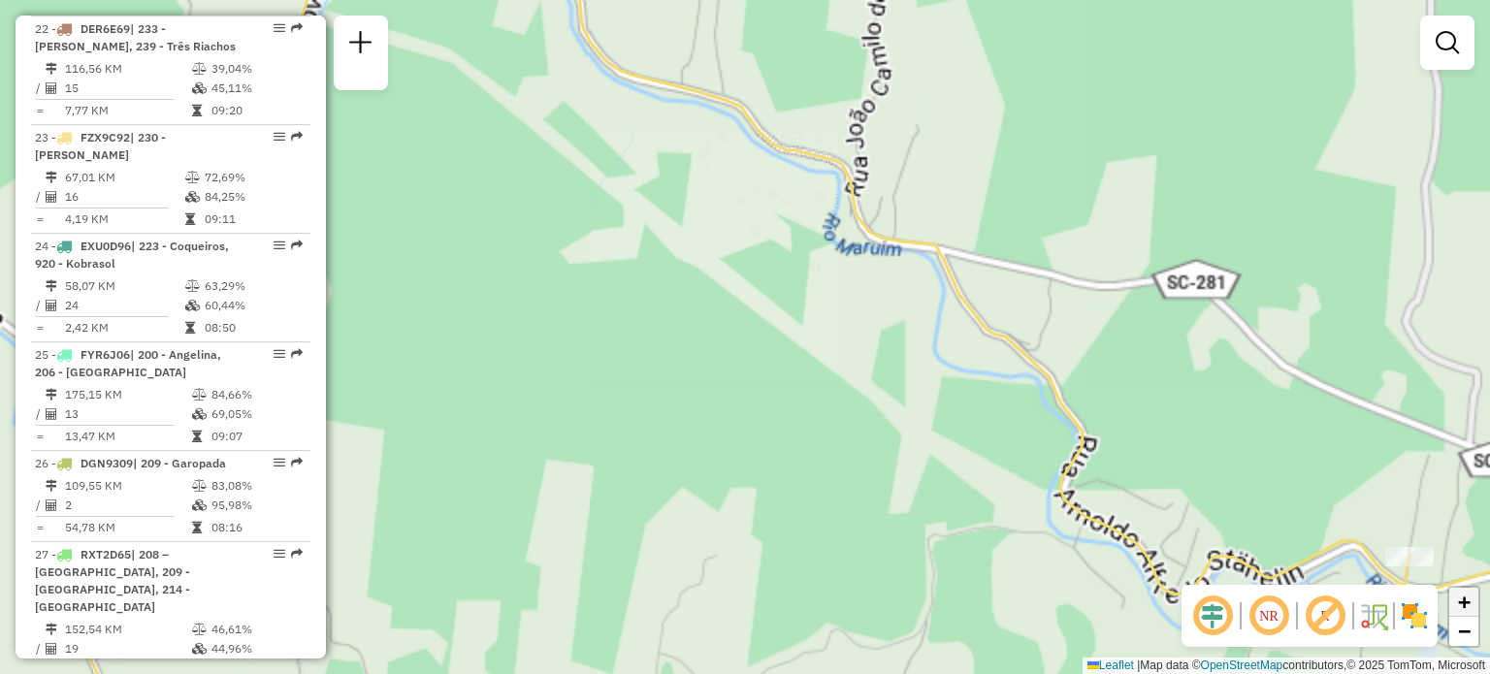
click at [1464, 594] on span "+" at bounding box center [1464, 602] width 13 height 24
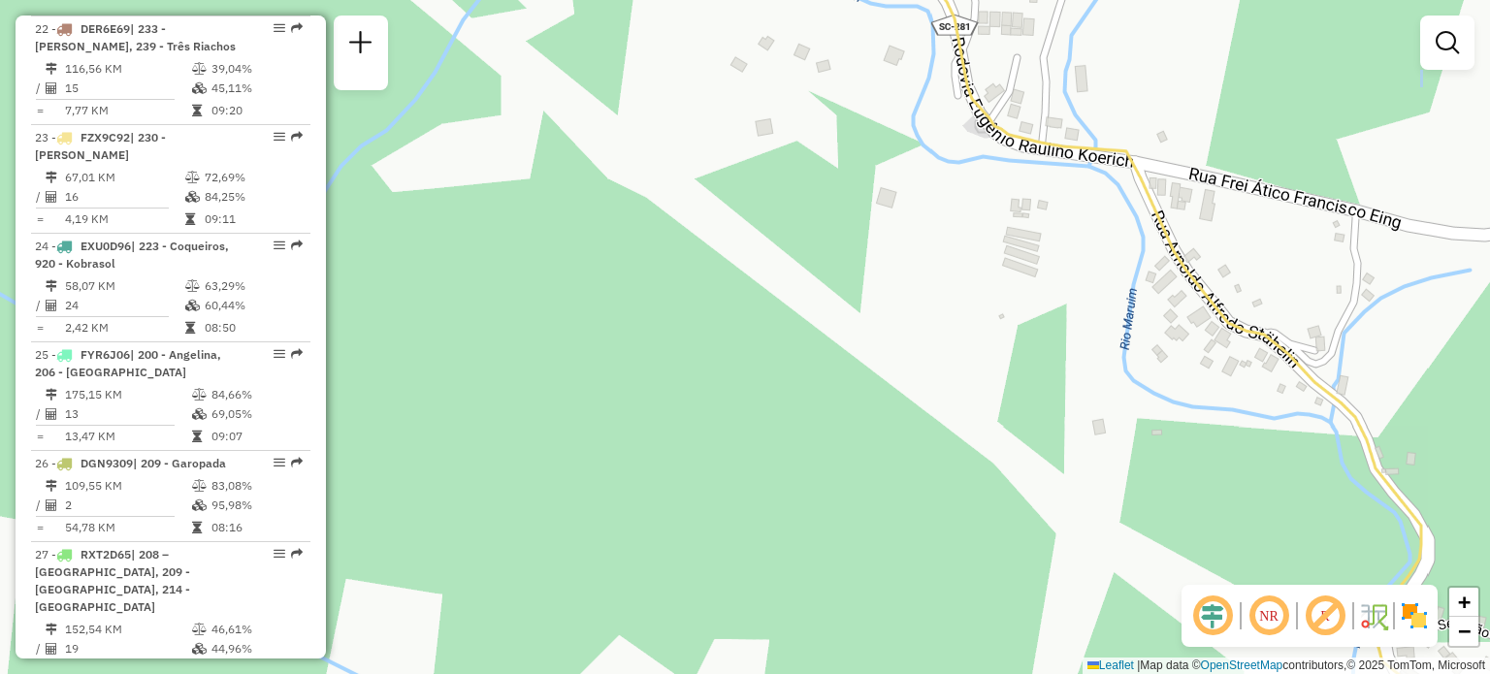
drag, startPoint x: 752, startPoint y: 259, endPoint x: 1087, endPoint y: 472, distance: 396.5
click at [1087, 472] on div "Janela de atendimento Grade de atendimento Capacidade Transportadoras Veículos …" at bounding box center [745, 337] width 1490 height 674
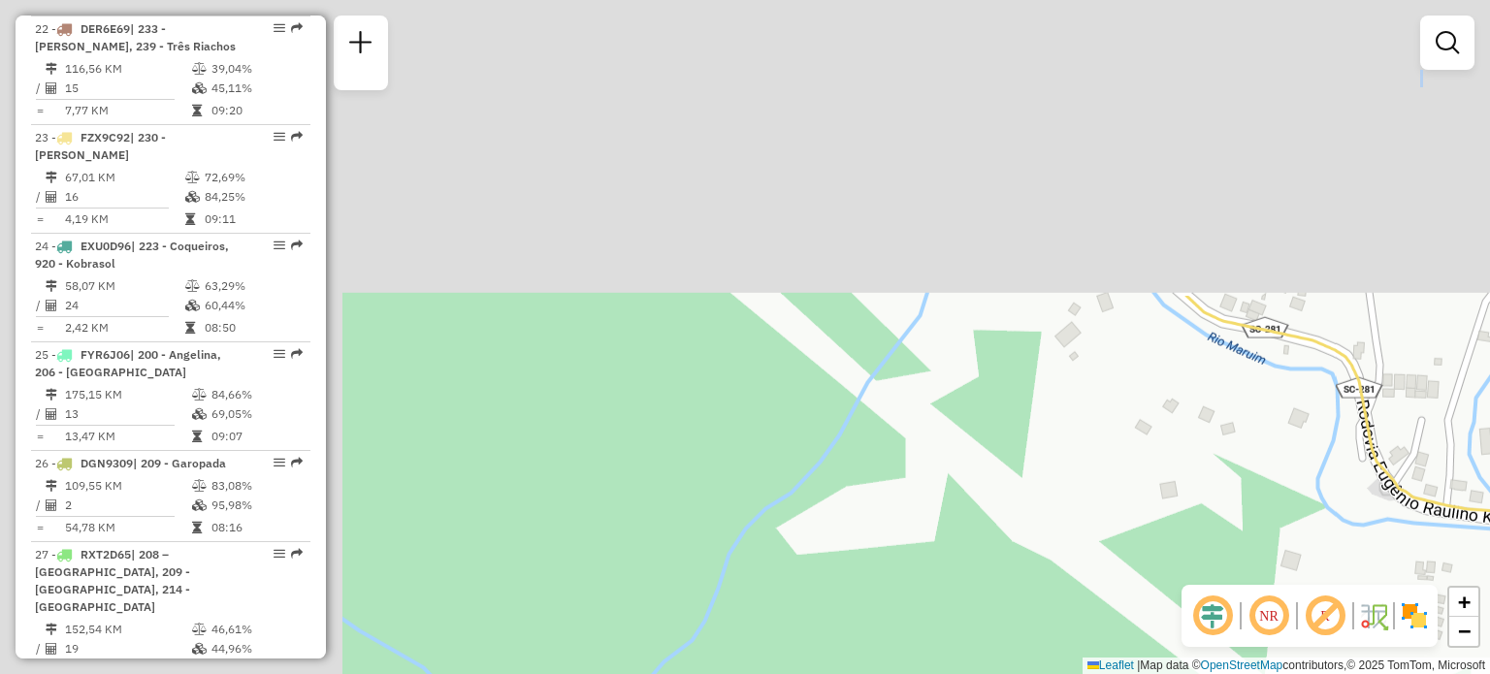
drag, startPoint x: 553, startPoint y: 169, endPoint x: 1000, endPoint y: 550, distance: 587.8
click at [1000, 550] on div "Janela de atendimento Grade de atendimento Capacidade Transportadoras Veículos …" at bounding box center [745, 337] width 1490 height 674
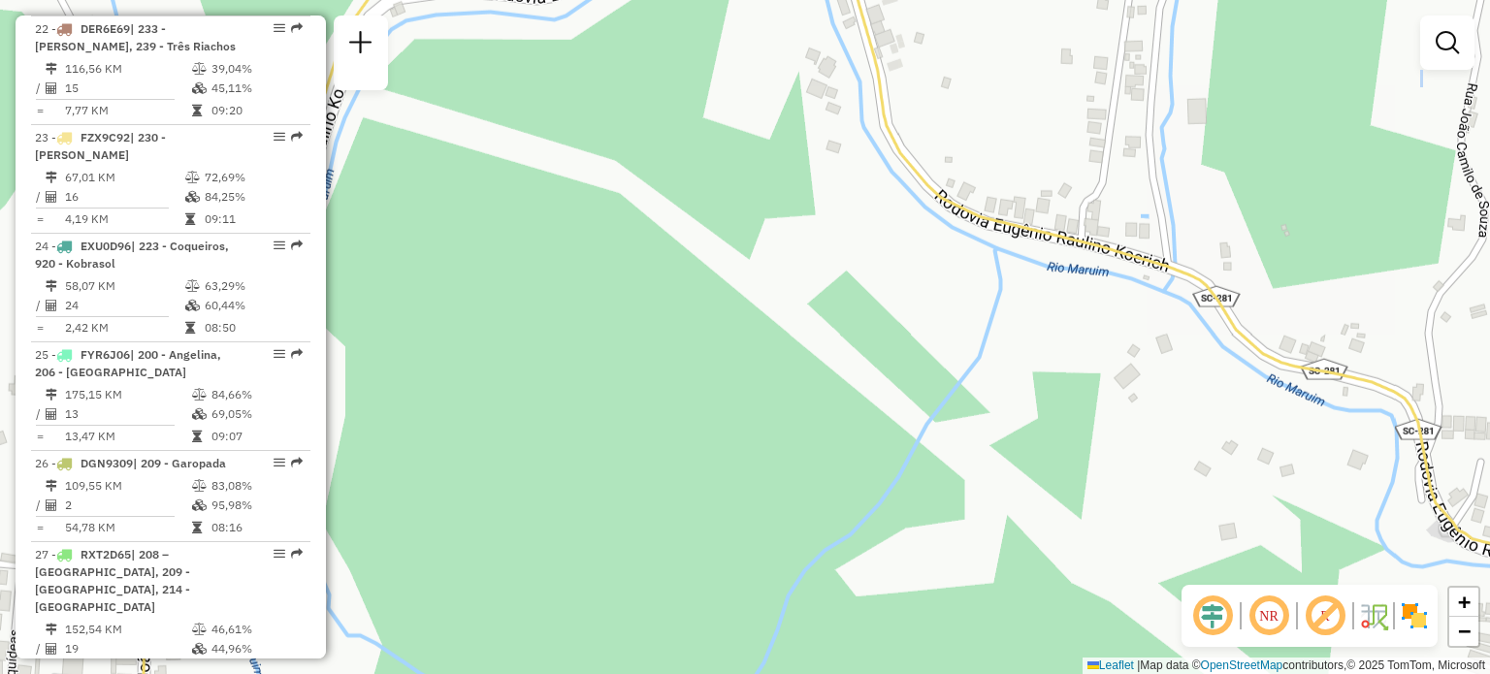
drag, startPoint x: 674, startPoint y: 209, endPoint x: 838, endPoint y: 464, distance: 303.3
click at [838, 464] on div "Janela de atendimento Grade de atendimento Capacidade Transportadoras Veículos …" at bounding box center [745, 337] width 1490 height 674
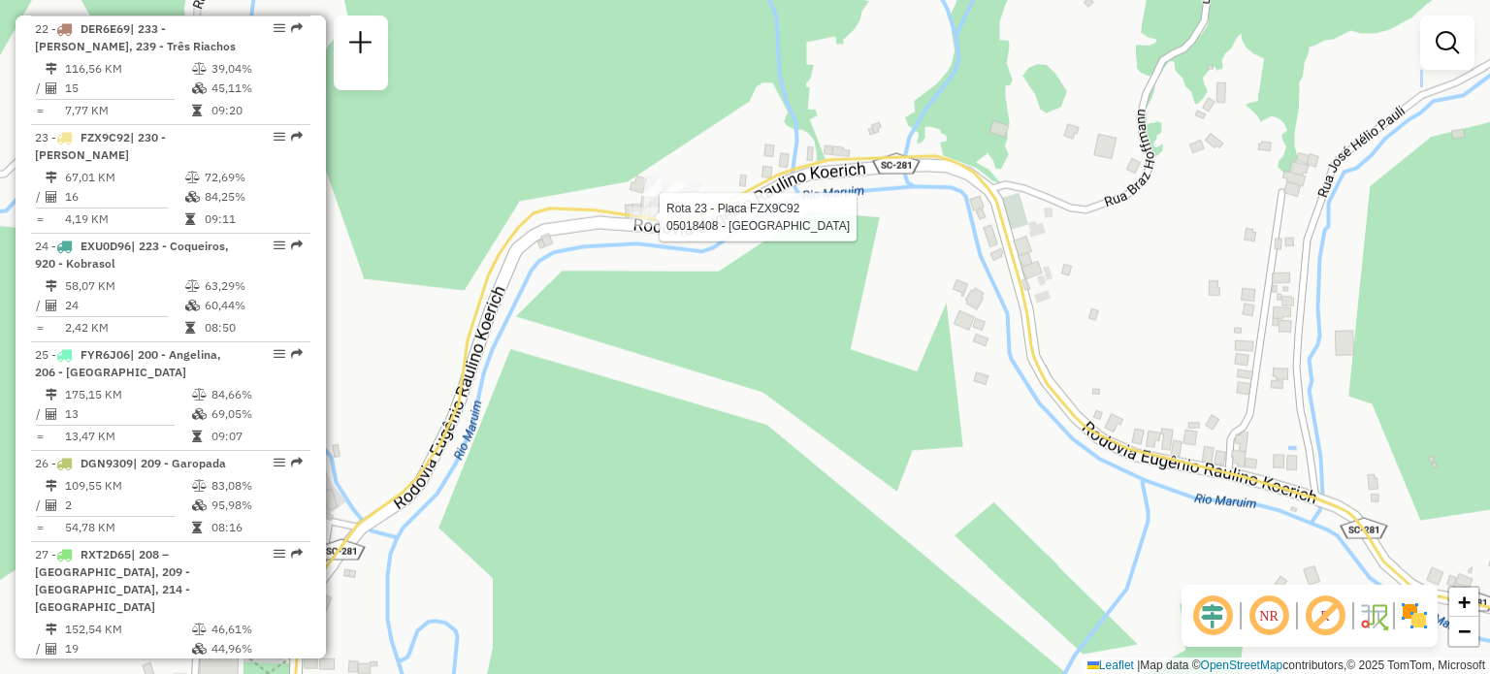
select select "**********"
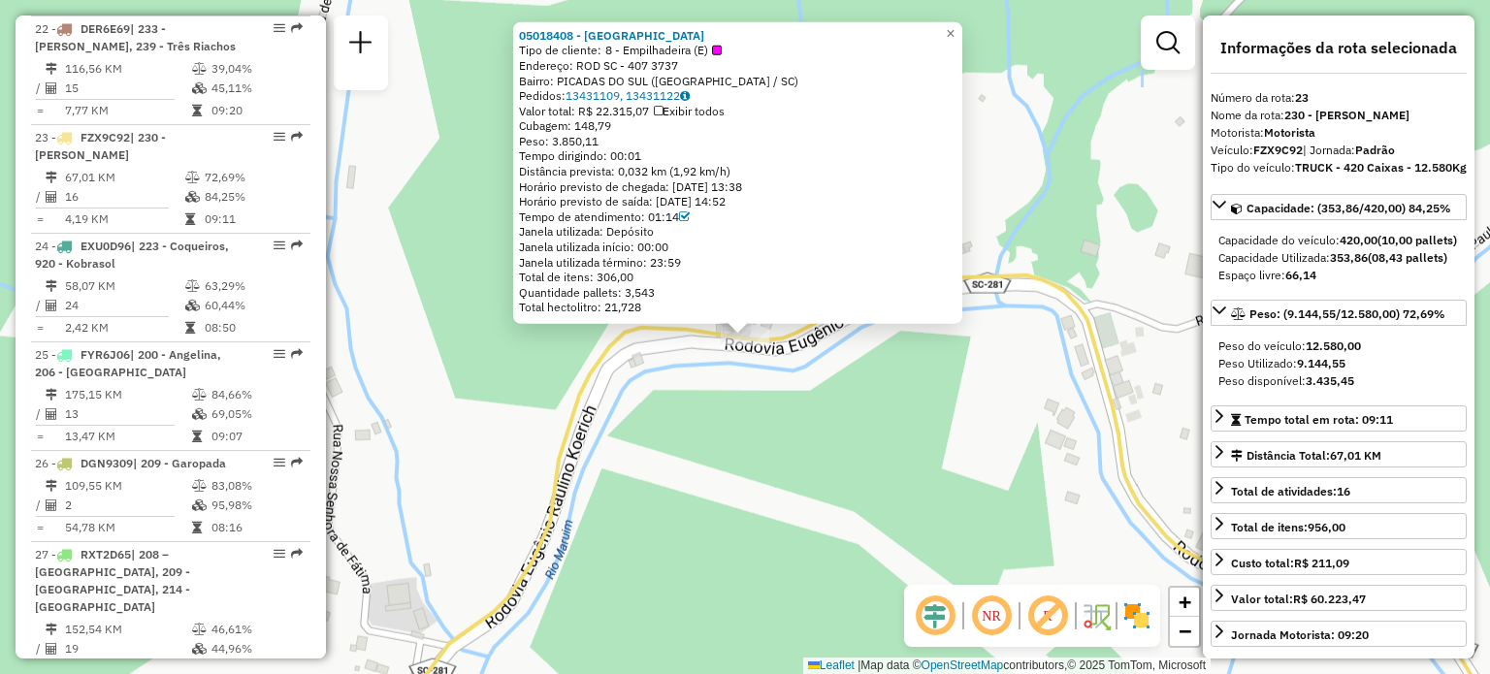
click at [841, 378] on div "05018408 - [PERSON_NAME] Tipo de cliente: 8 - Empilhadeira (E) Endereço: ROD SC…" at bounding box center [745, 337] width 1490 height 674
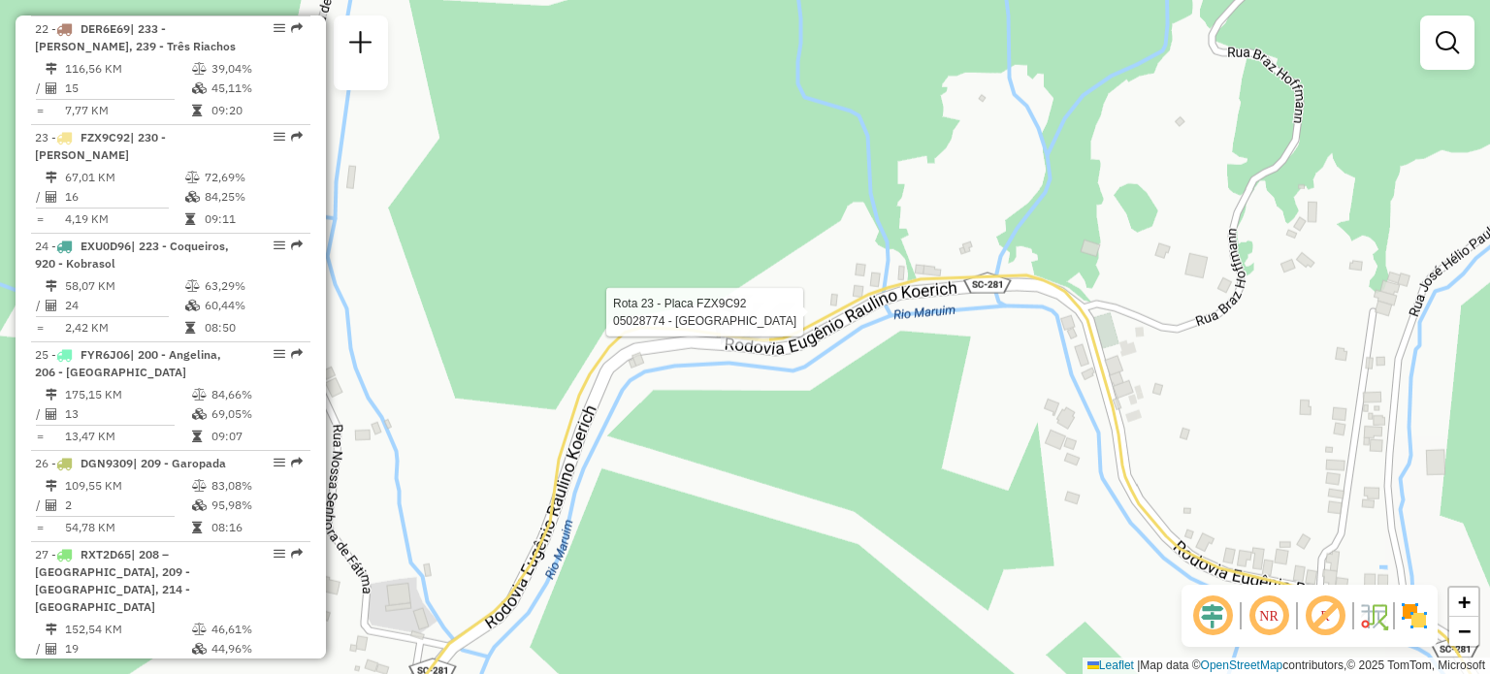
select select "**********"
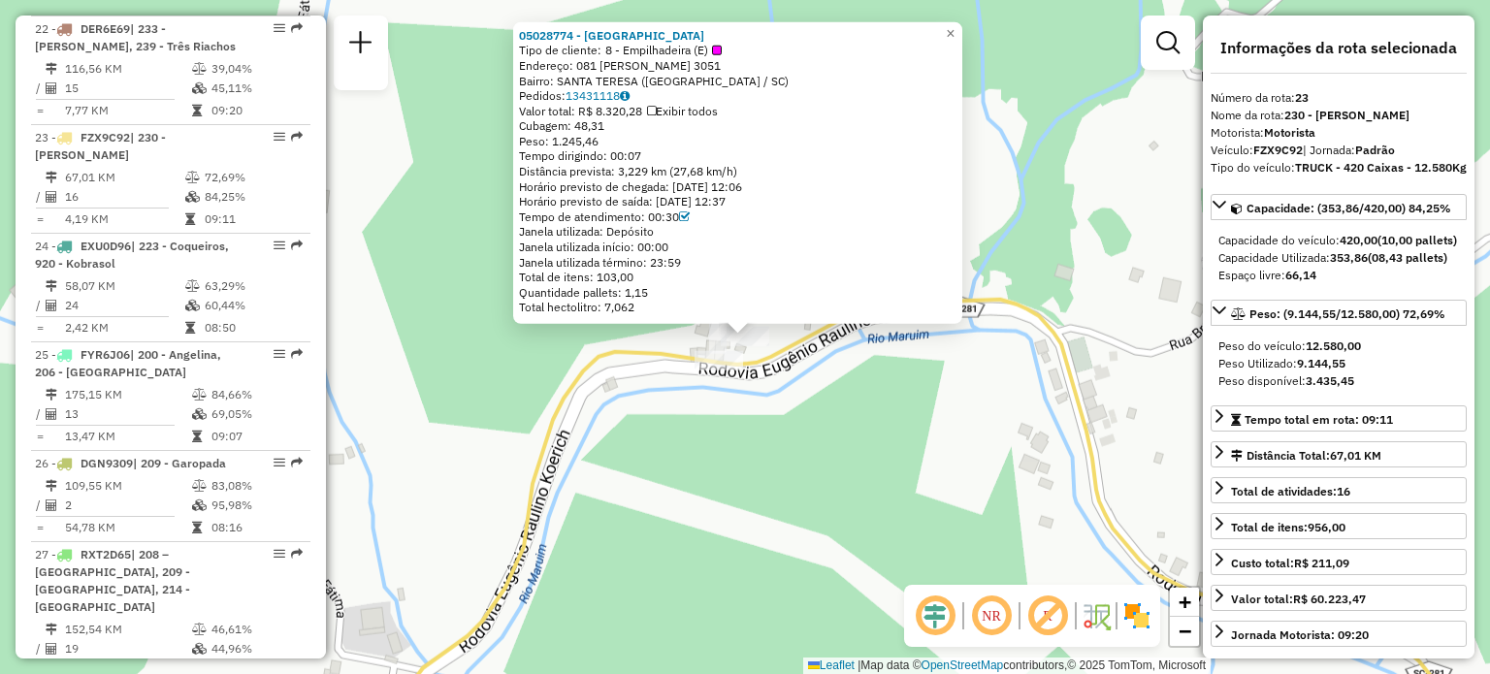
click at [963, 496] on div "05028774 - [PERSON_NAME] Tipo de cliente: 8 - Empilhadeira (E) Endereço: 081 [P…" at bounding box center [745, 337] width 1490 height 674
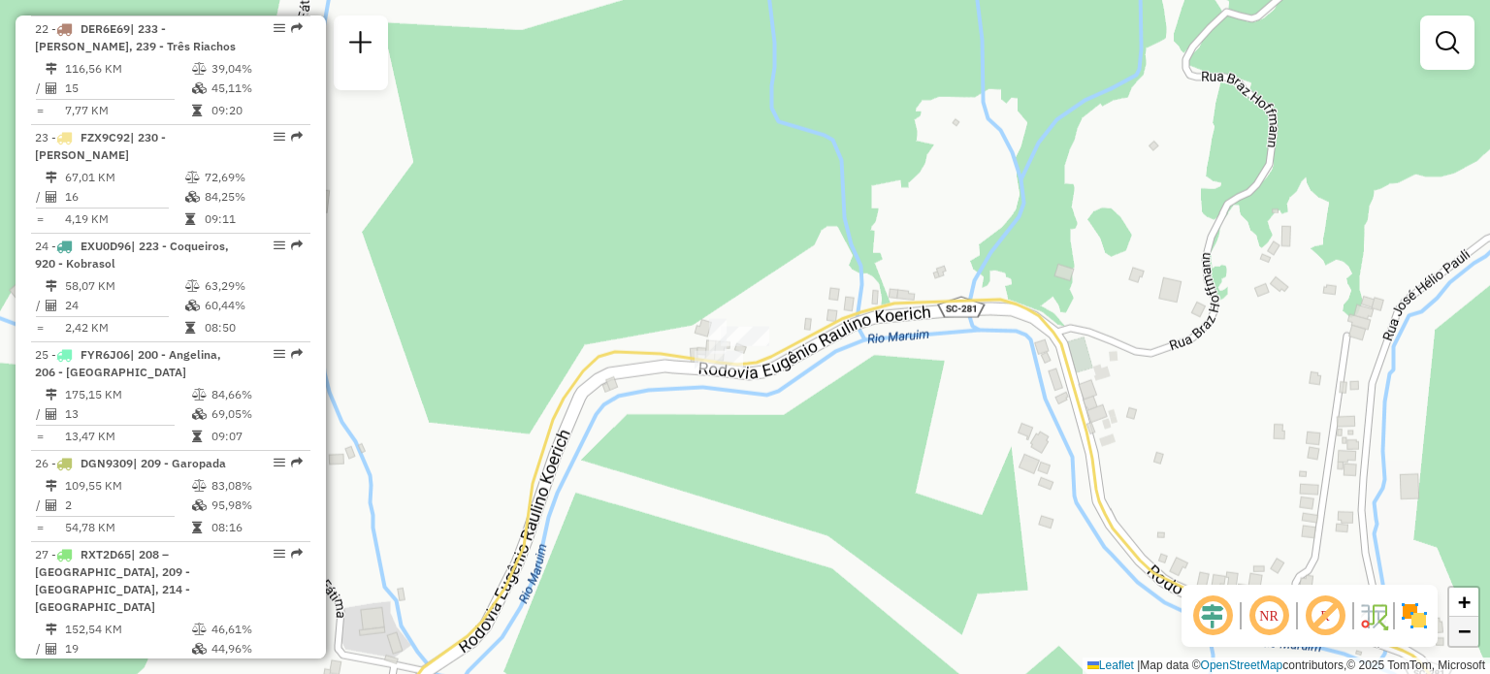
click at [1467, 640] on span "−" at bounding box center [1464, 631] width 13 height 24
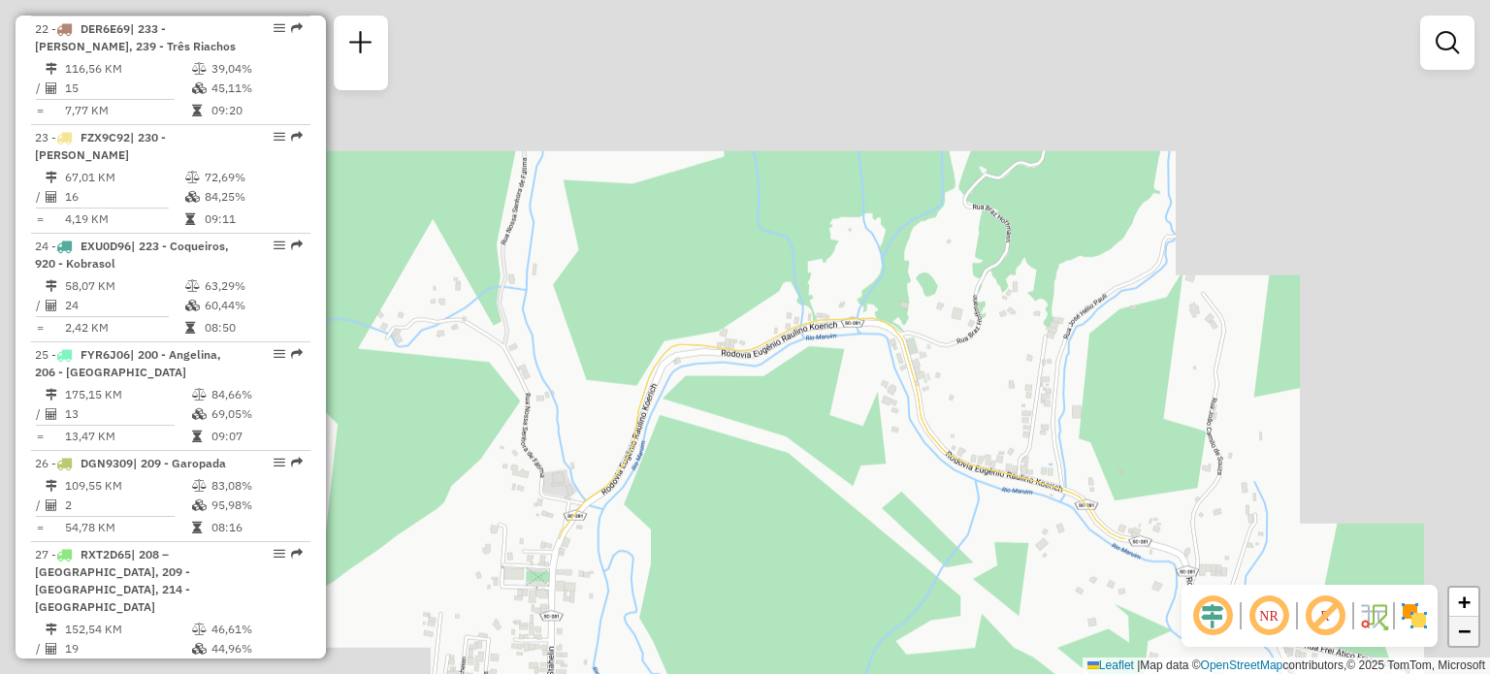
click at [1467, 640] on span "−" at bounding box center [1464, 631] width 13 height 24
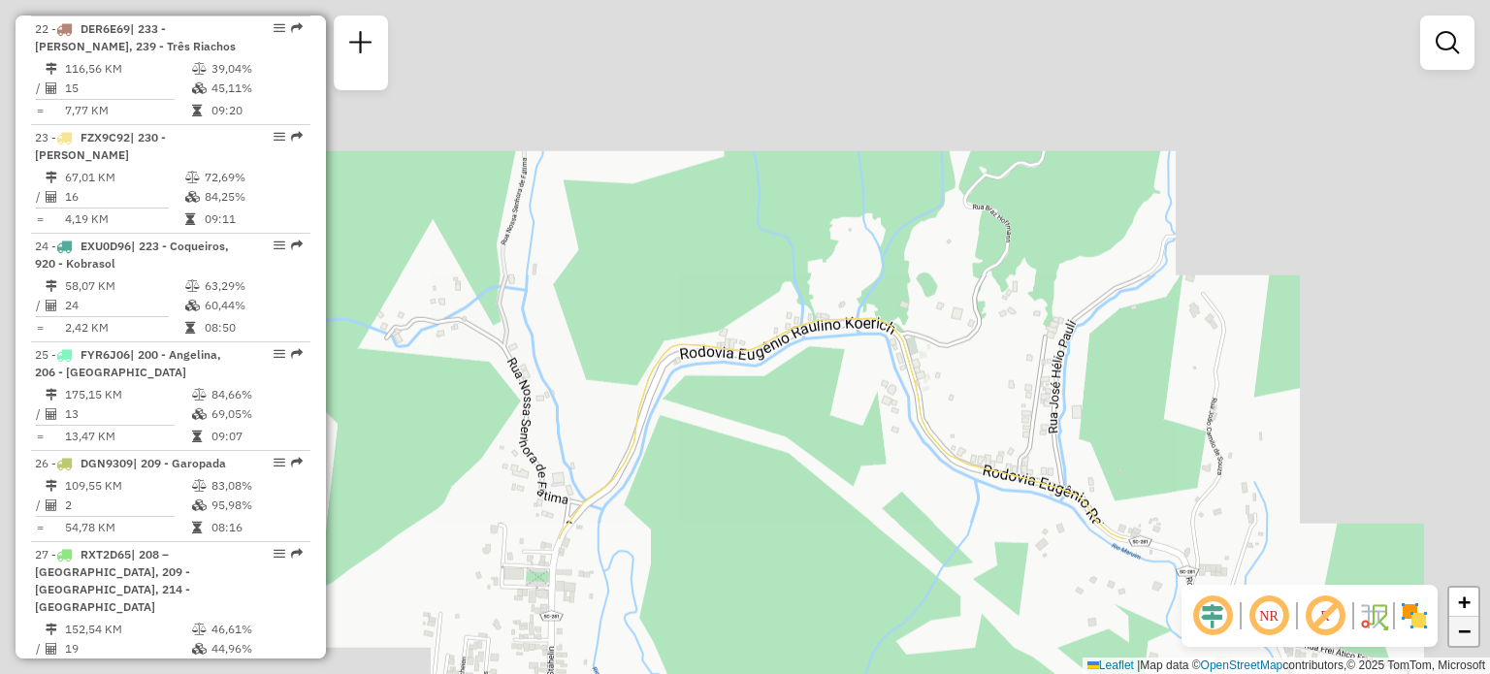
click at [1467, 640] on span "−" at bounding box center [1464, 631] width 13 height 24
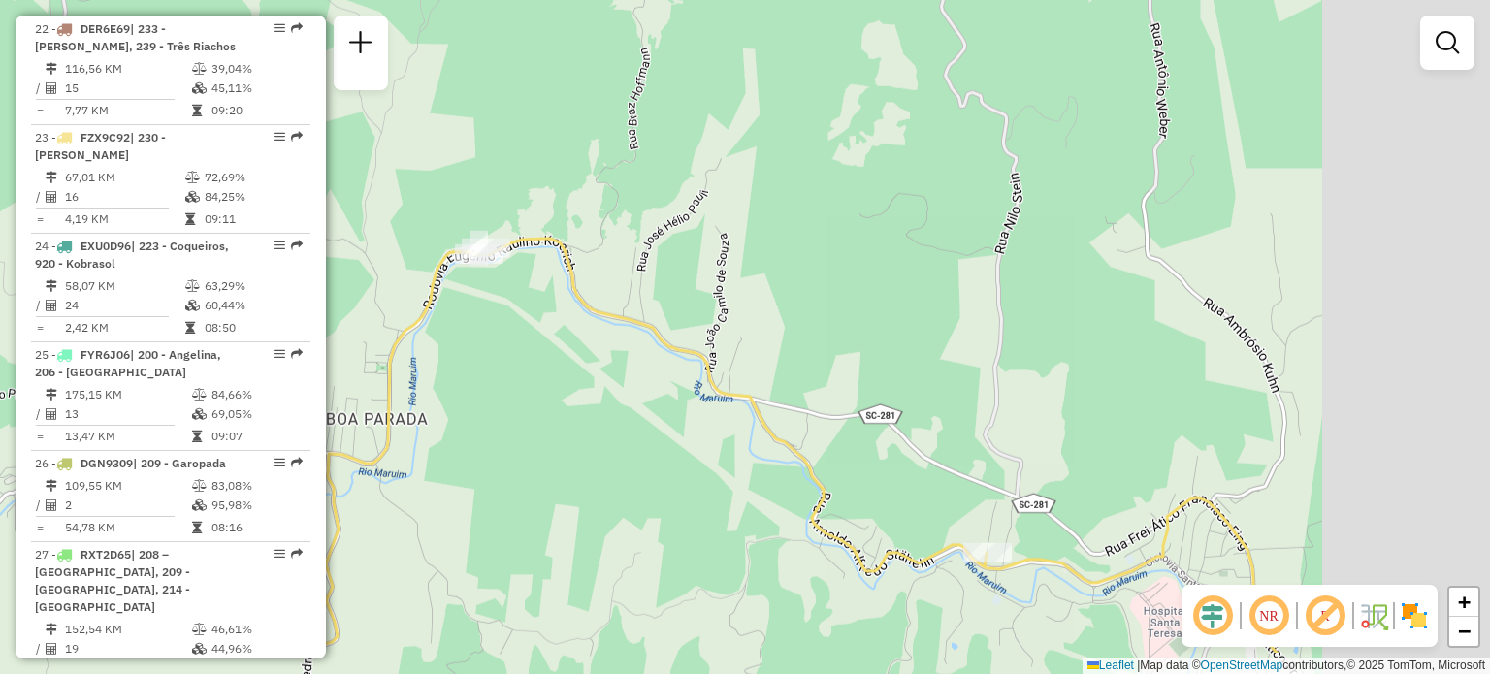
drag, startPoint x: 1148, startPoint y: 439, endPoint x: 887, endPoint y: 350, distance: 275.5
click at [887, 350] on div "Janela de atendimento Grade de atendimento Capacidade Transportadoras Veículos …" at bounding box center [745, 337] width 1490 height 674
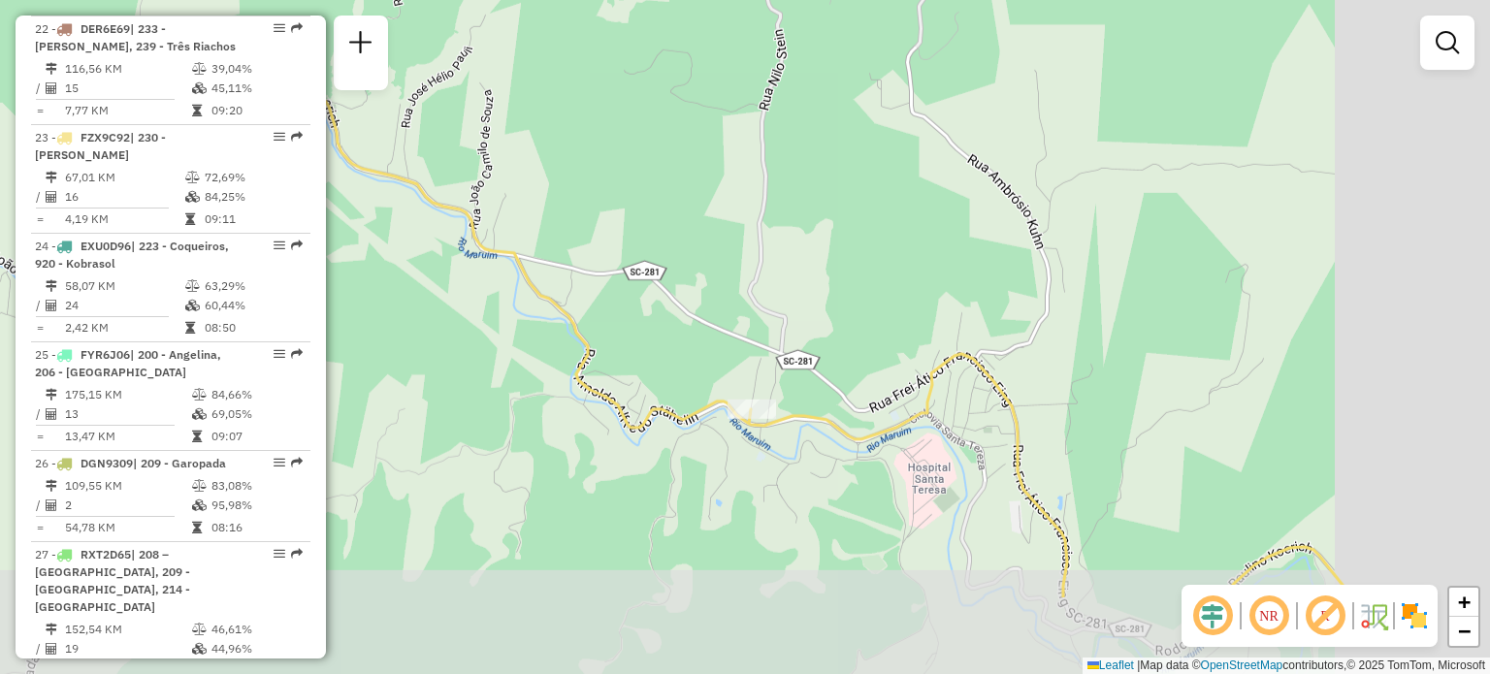
drag, startPoint x: 887, startPoint y: 350, endPoint x: 631, endPoint y: 174, distance: 311.1
click at [631, 174] on div "Janela de atendimento Grade de atendimento Capacidade Transportadoras Veículos …" at bounding box center [745, 337] width 1490 height 674
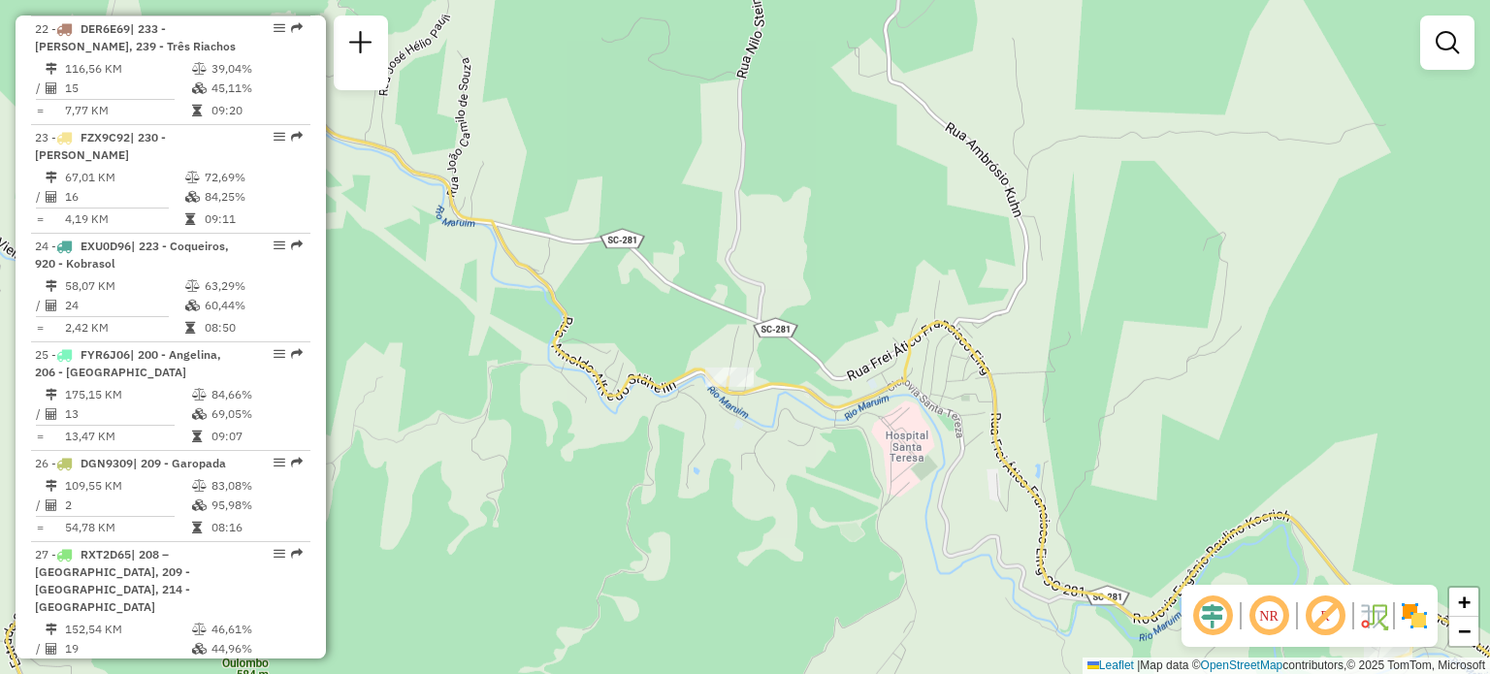
drag, startPoint x: 844, startPoint y: 356, endPoint x: 551, endPoint y: 69, distance: 410.3
click at [551, 69] on div "Janela de atendimento Grade de atendimento Capacidade Transportadoras Veículos …" at bounding box center [745, 337] width 1490 height 674
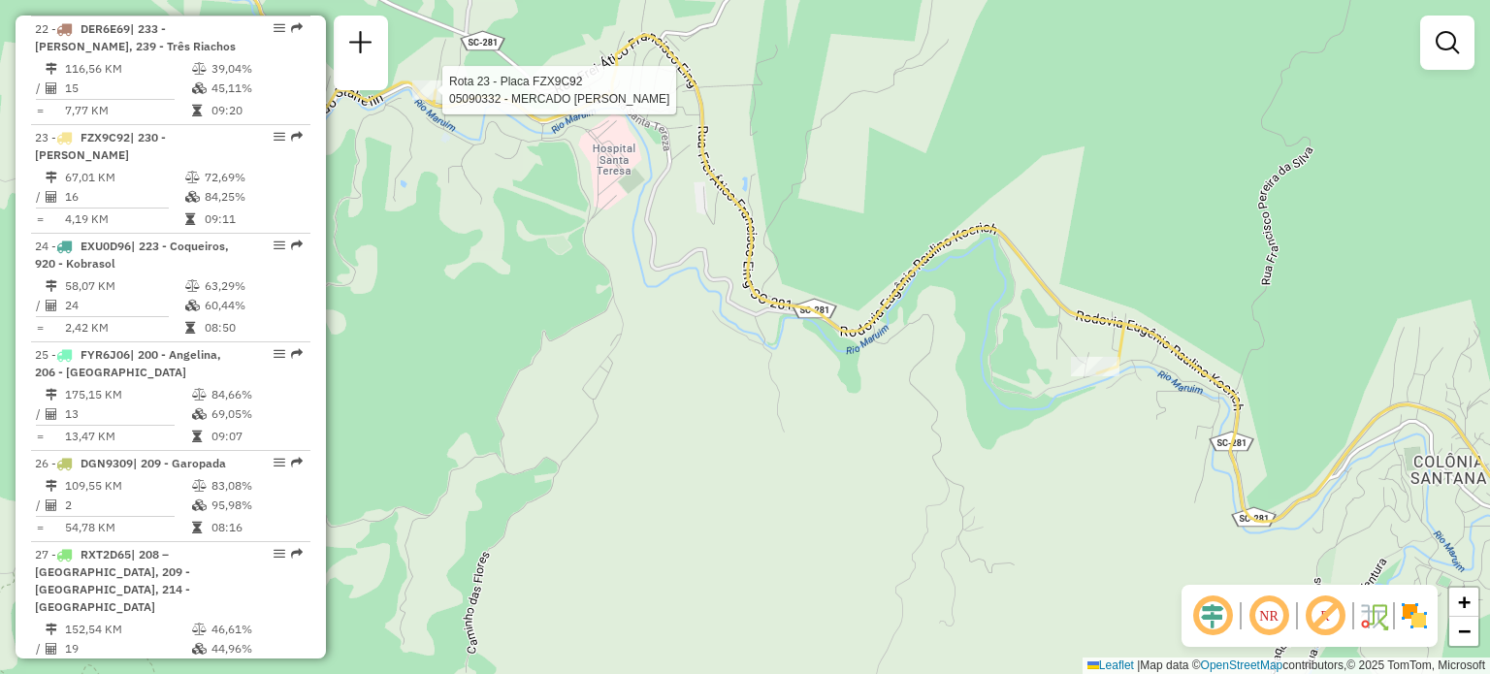
select select "**********"
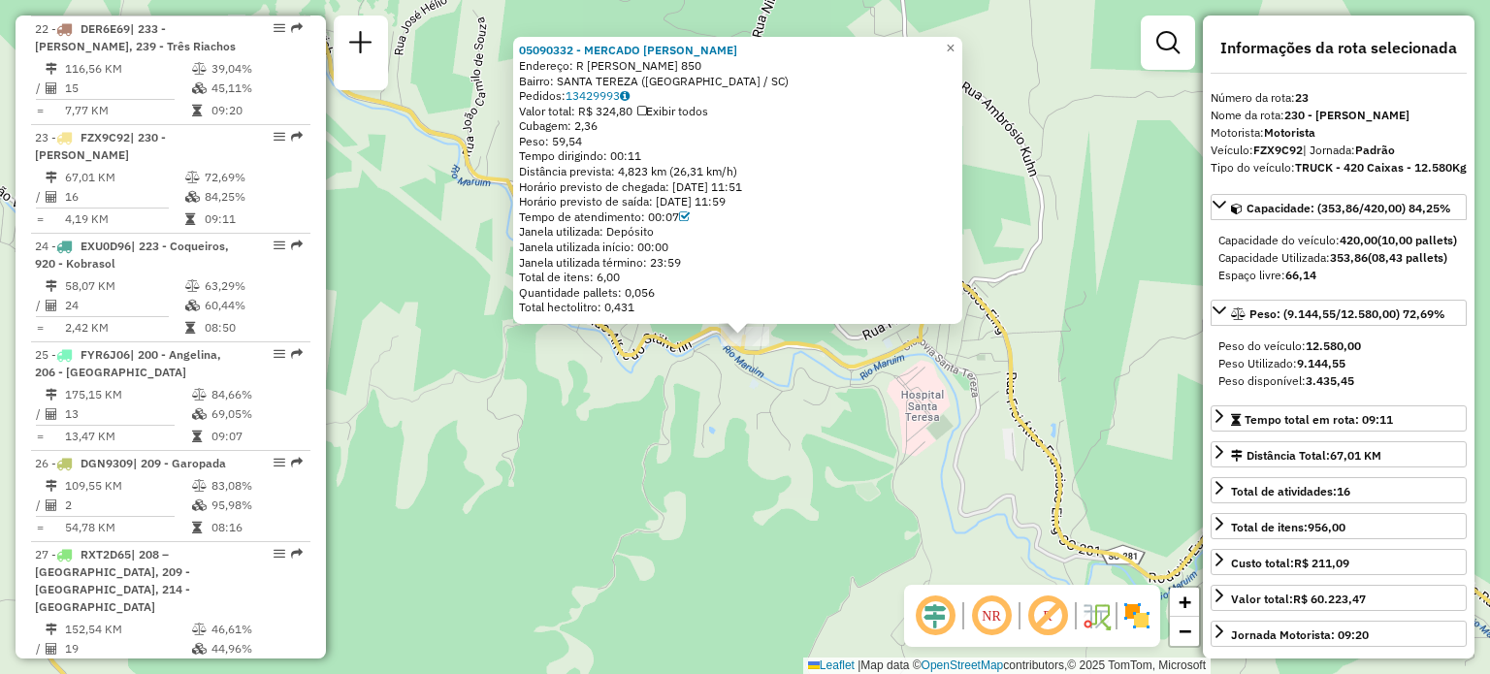
click at [1042, 438] on icon at bounding box center [830, 382] width 1616 height 720
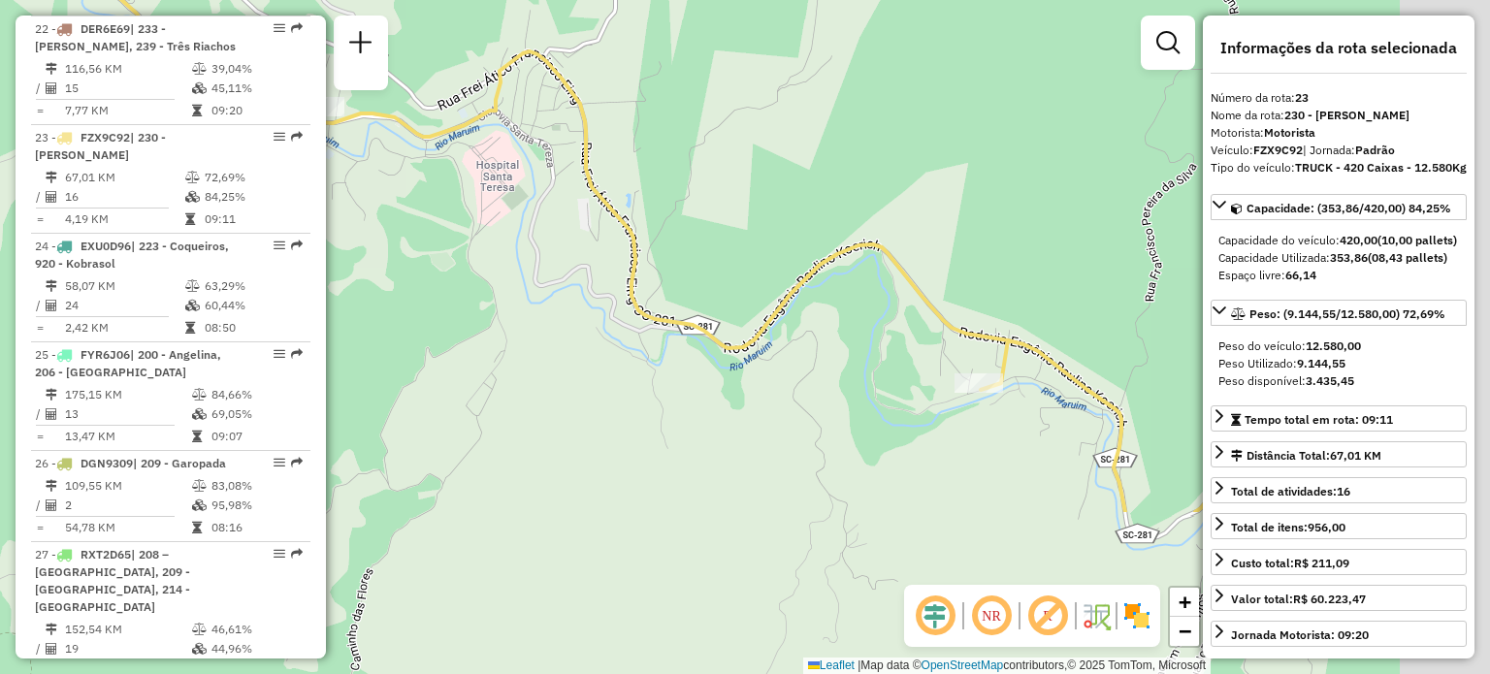
drag, startPoint x: 1042, startPoint y: 438, endPoint x: 617, endPoint y: 208, distance: 483.2
click at [617, 208] on icon at bounding box center [405, 152] width 1616 height 720
